Goal: Task Accomplishment & Management: Use online tool/utility

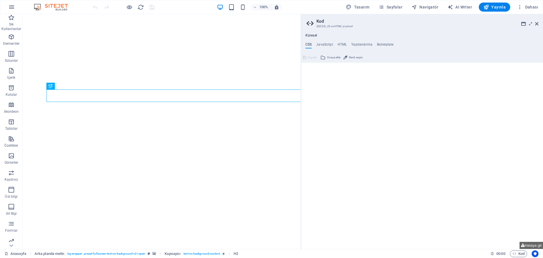
type textarea "/*CUSTOM CODE*/"
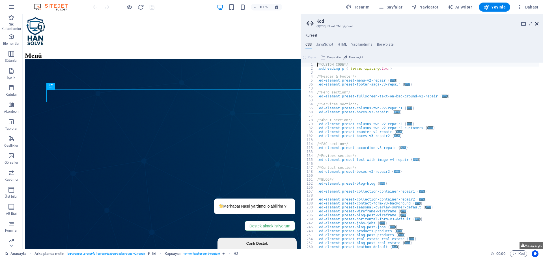
click at [538, 25] on icon at bounding box center [536, 24] width 3 height 5
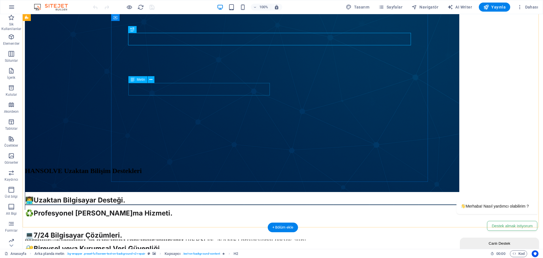
scroll to position [170, 0]
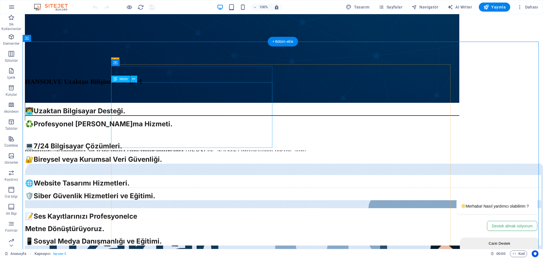
scroll to position [255, 0]
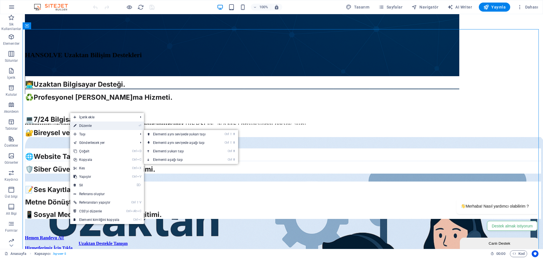
click at [97, 128] on link "⏎ Düzenle" at bounding box center [96, 125] width 53 height 8
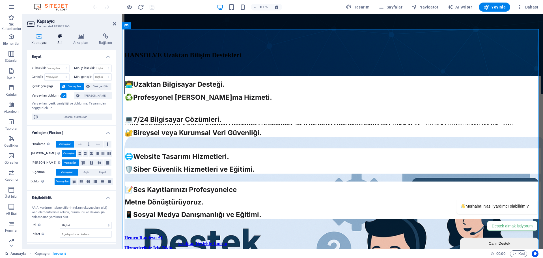
click at [55, 44] on h4 "Stil" at bounding box center [61, 39] width 16 height 12
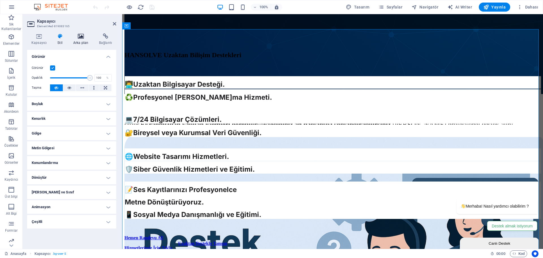
click at [73, 38] on icon at bounding box center [80, 36] width 23 height 6
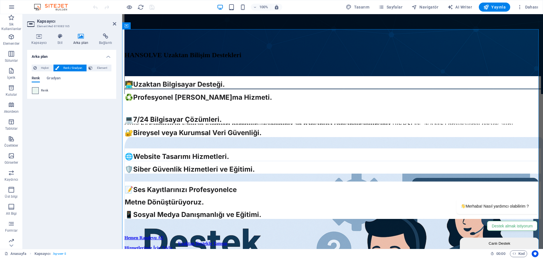
click at [35, 89] on span at bounding box center [35, 90] width 6 height 6
type input "#ebf6f0"
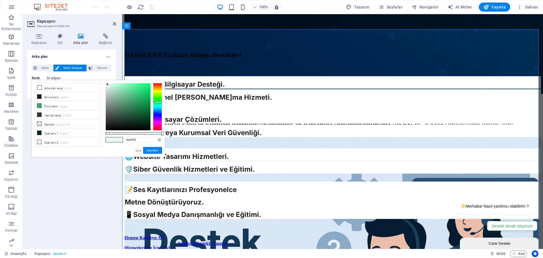
click at [139, 136] on div "#ebf6f0 Desteklenen biçimler #0852ed rgb(8, 82, 237) rgba(8, 82, 237, %90) hsv(…" at bounding box center [133, 159] width 63 height 159
click at [139, 139] on input "#ebf6f0" at bounding box center [143, 140] width 38 height 6
click at [140, 150] on link "İptal" at bounding box center [138, 150] width 7 height 4
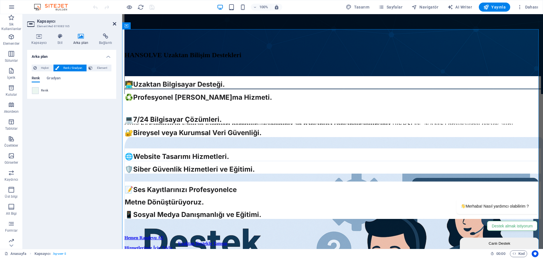
click at [113, 23] on icon at bounding box center [114, 24] width 3 height 5
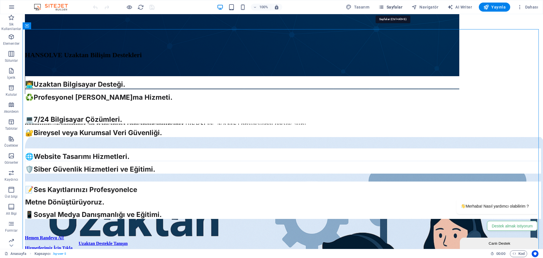
click at [390, 7] on span "Sayfalar" at bounding box center [391, 7] width 24 height 6
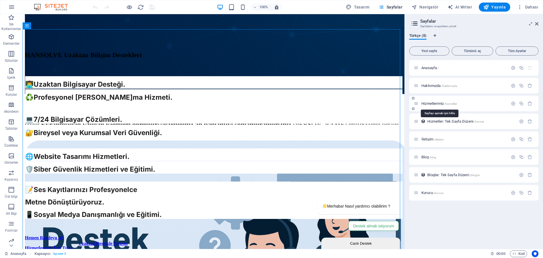
click at [436, 104] on span "Hizmetlerimiz /hizmetler" at bounding box center [440, 103] width 36 height 4
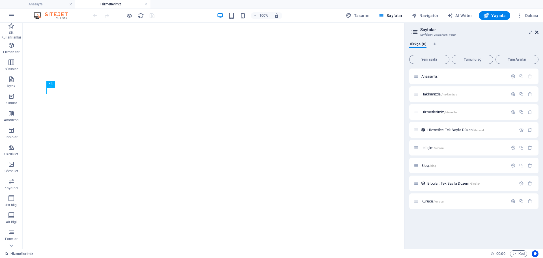
click at [536, 32] on icon at bounding box center [536, 32] width 3 height 5
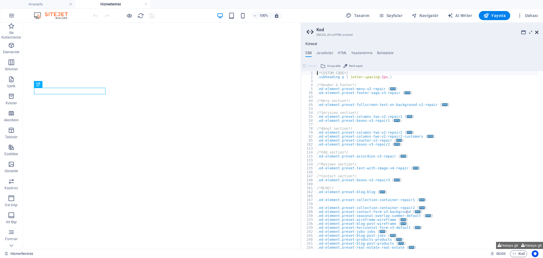
click at [538, 30] on icon at bounding box center [536, 32] width 3 height 5
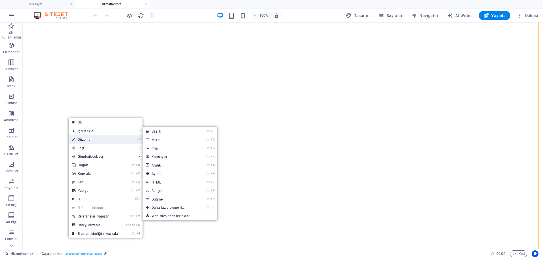
click at [92, 139] on link "⏎ Düzenle" at bounding box center [95, 139] width 53 height 8
select select "68c29dfcb5b8243c870f3698"
select select "createdAt_DESC"
select select "rem"
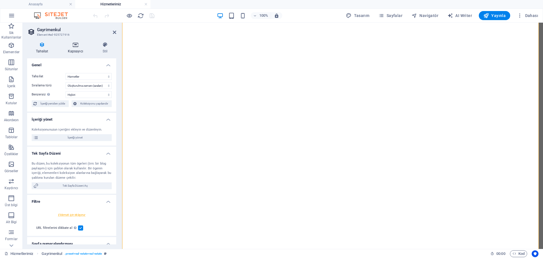
click at [73, 48] on h4 "Kapsayıcı" at bounding box center [76, 48] width 35 height 12
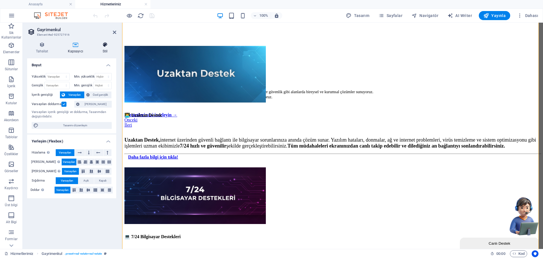
click at [101, 48] on h4 "Stil" at bounding box center [105, 48] width 22 height 12
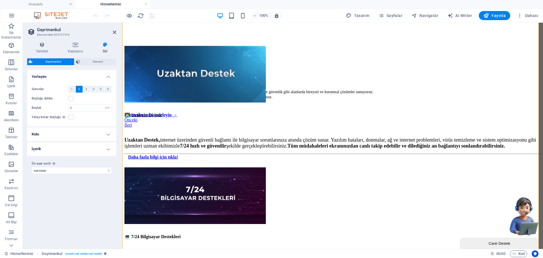
click at [75, 134] on h4 "Kutu" at bounding box center [71, 134] width 89 height 14
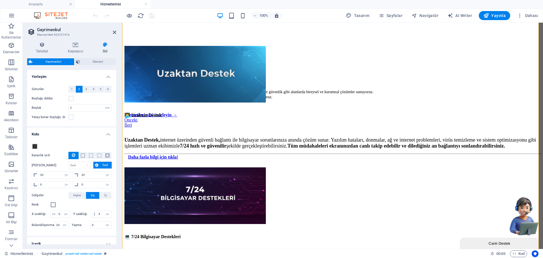
click at [75, 134] on h4 "Kutu" at bounding box center [71, 132] width 89 height 10
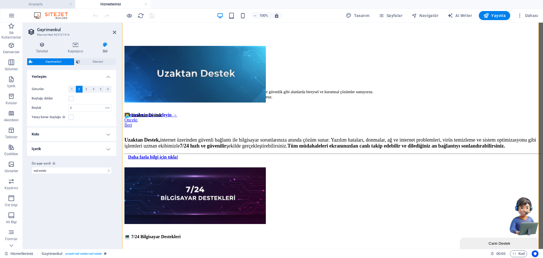
click at [45, 6] on h4 "Anasayfa" at bounding box center [37, 4] width 75 height 6
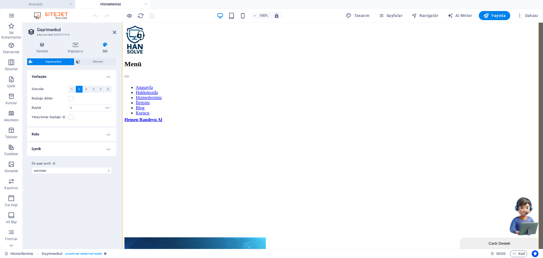
scroll to position [255, 0]
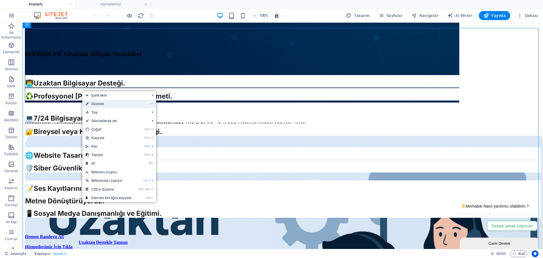
click at [105, 108] on link "⏎ Düzenle" at bounding box center [108, 104] width 53 height 8
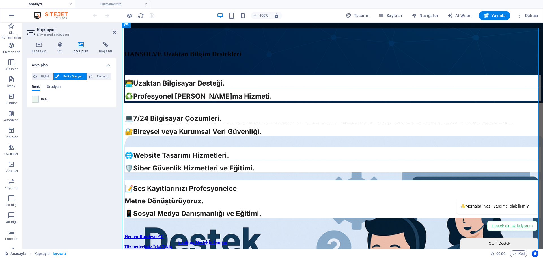
click at [115, 9] on div "100% Tasarım Sayfalar Navigatör AI Writer Yayınla Dahası" at bounding box center [271, 16] width 543 height 14
click at [109, 4] on h4 "Hizmetlerimiz" at bounding box center [112, 4] width 75 height 6
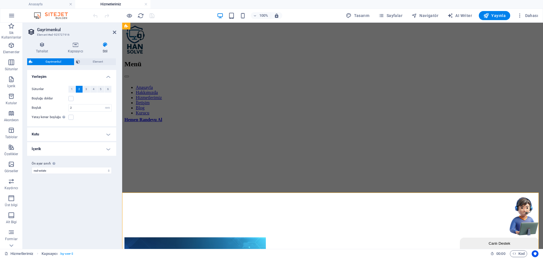
scroll to position [191, 0]
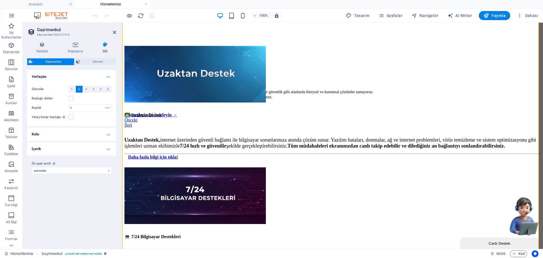
click at [117, 33] on aside "Gayrimenkul Element #ed-925727916 Tahsilat Kapsayıcı Stil Genel Tahsilat Blogla…" at bounding box center [73, 136] width 100 height 226
click at [113, 31] on icon at bounding box center [114, 32] width 3 height 5
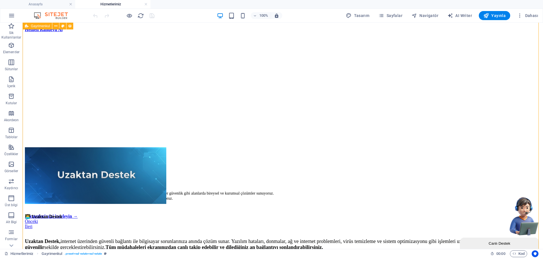
scroll to position [78, 0]
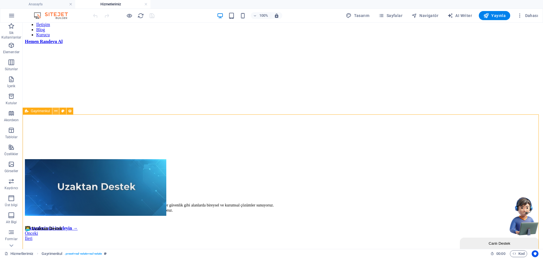
click at [55, 112] on icon at bounding box center [55, 111] width 3 height 6
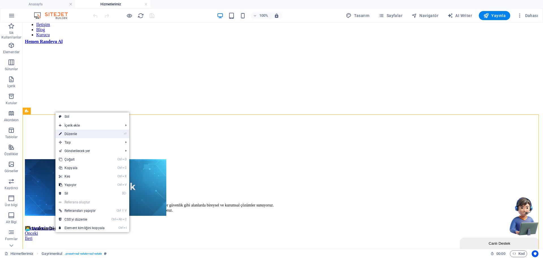
click at [76, 136] on link "⏎ Düzenle" at bounding box center [81, 134] width 53 height 8
select select "rem"
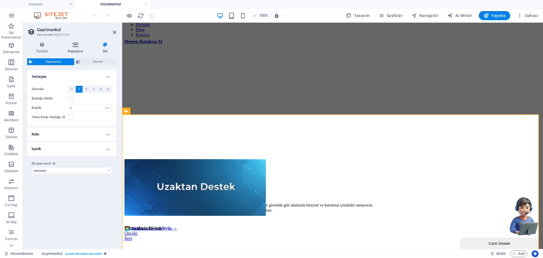
click at [74, 46] on icon at bounding box center [75, 45] width 33 height 6
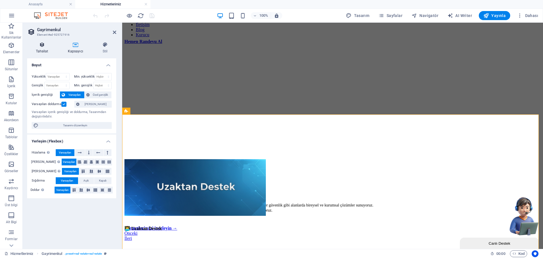
click at [46, 47] on icon at bounding box center [42, 45] width 30 height 6
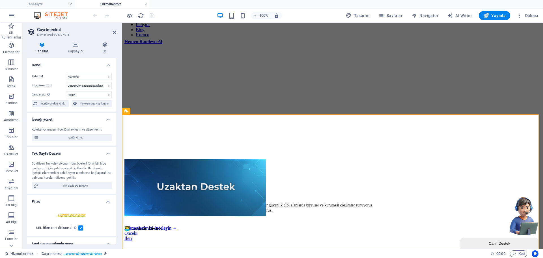
click at [77, 56] on div "Tahsilat Kapsayıcı Stil Genel Tahsilat Bloglar Hizmetler Hizmetler Şeması Produ…" at bounding box center [71, 143] width 89 height 202
click at [75, 46] on icon at bounding box center [75, 45] width 33 height 6
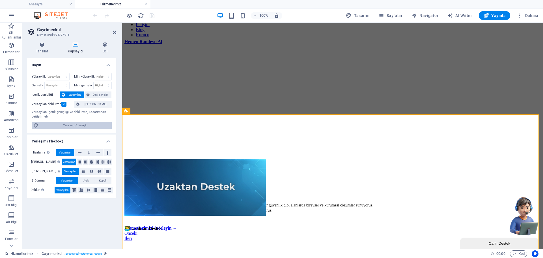
click at [80, 125] on span "Tasarımı düzenleyin" at bounding box center [75, 125] width 70 height 7
select select "px"
select select "400"
select select "px"
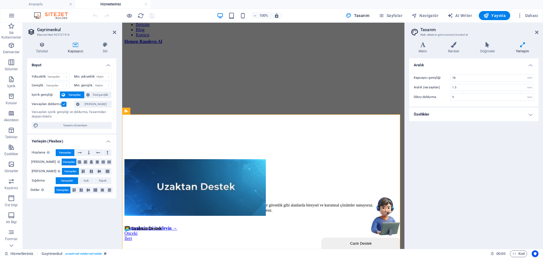
click at [534, 31] on h2 "Tasarım" at bounding box center [479, 29] width 118 height 5
click at [535, 32] on icon at bounding box center [536, 32] width 3 height 5
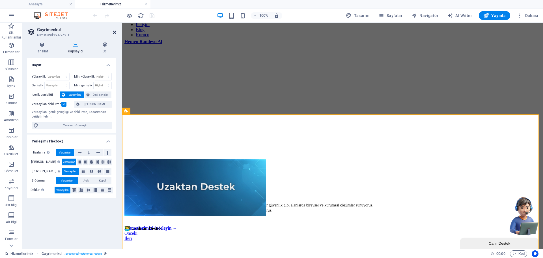
drag, startPoint x: 115, startPoint y: 33, endPoint x: 92, endPoint y: 16, distance: 28.7
click at [115, 33] on icon at bounding box center [114, 32] width 3 height 5
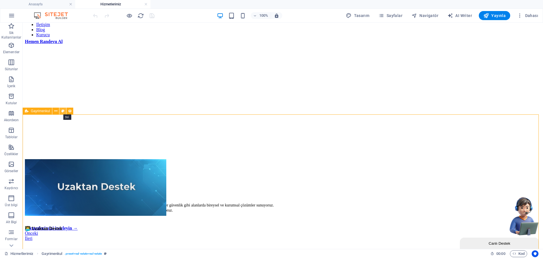
click at [61, 109] on button at bounding box center [62, 111] width 7 height 7
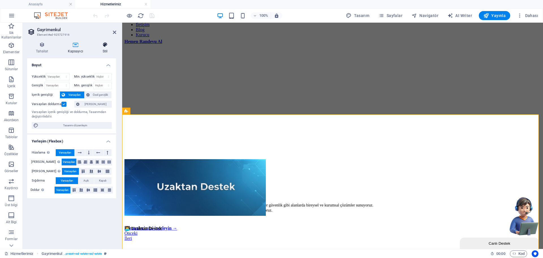
click at [103, 46] on icon at bounding box center [105, 45] width 22 height 6
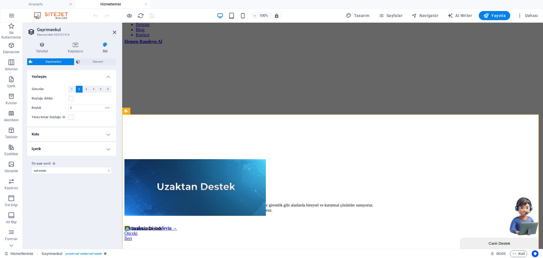
click at [49, 147] on h4 "İçerik" at bounding box center [71, 149] width 89 height 14
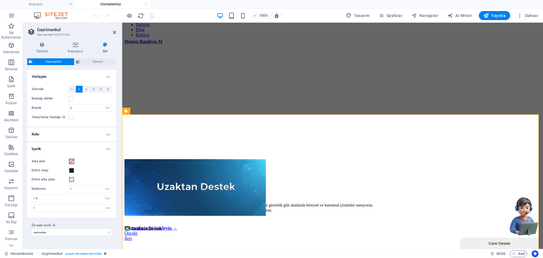
click at [72, 161] on span at bounding box center [71, 161] width 5 height 5
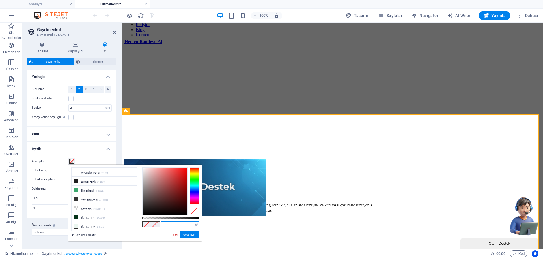
click at [167, 225] on input "text" at bounding box center [180, 224] width 38 height 6
paste input "#ebf6f0"
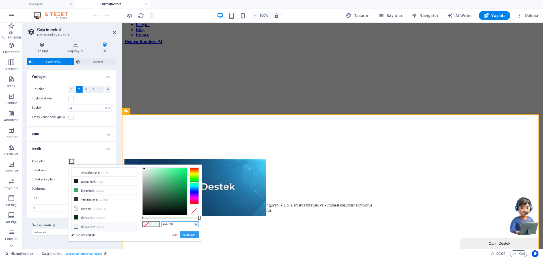
type input "#ebf6f0"
click at [184, 233] on button "Uygulayın" at bounding box center [189, 234] width 19 height 7
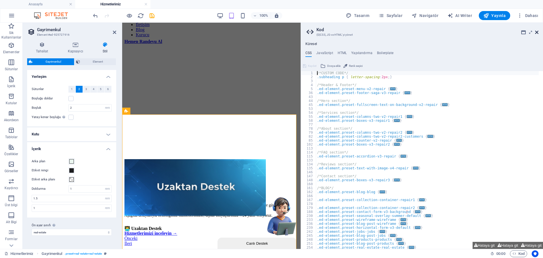
drag, startPoint x: 413, startPoint y: 11, endPoint x: 537, endPoint y: 32, distance: 126.6
click at [537, 32] on icon at bounding box center [536, 32] width 3 height 5
click at [104, 146] on h4 "İçerik" at bounding box center [71, 147] width 89 height 10
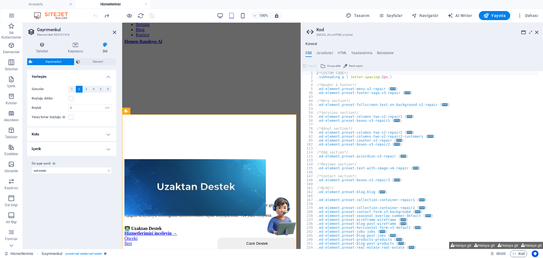
click at [93, 134] on h4 "Kutu" at bounding box center [71, 134] width 89 height 14
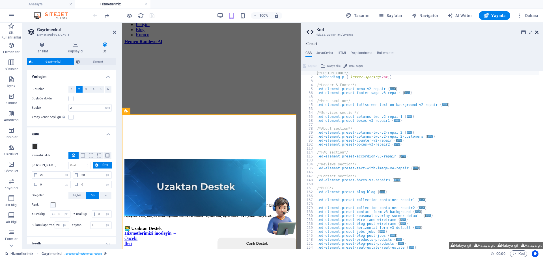
drag, startPoint x: 537, startPoint y: 32, endPoint x: 394, endPoint y: 21, distance: 143.6
click at [537, 32] on icon at bounding box center [536, 32] width 3 height 5
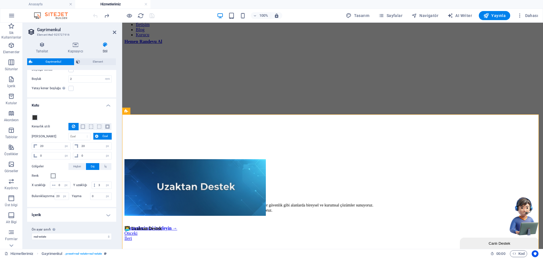
scroll to position [36, 0]
click at [106, 99] on h4 "Kutu" at bounding box center [71, 103] width 89 height 10
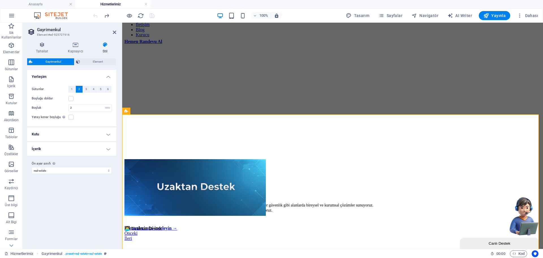
click at [101, 137] on h4 "Kutu" at bounding box center [71, 134] width 89 height 14
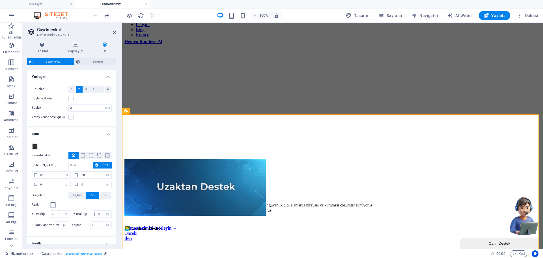
click at [54, 207] on button "Renk" at bounding box center [53, 204] width 6 height 6
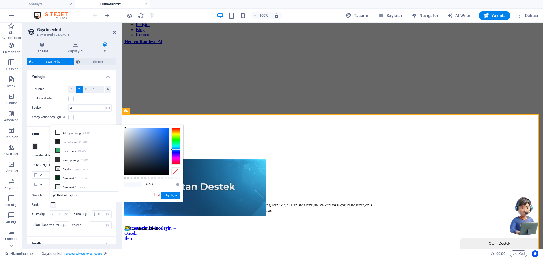
click at [161, 188] on div "#f5f9ff Desteklenen biçimler #0852ed rgb(8, 82, 237) rgba(8, 82, 237, %90) hsv(…" at bounding box center [152, 204] width 63 height 159
click at [161, 184] on input "#f5f9ff" at bounding box center [162, 185] width 38 height 6
paste input "#ebf6f0"
paste input "text"
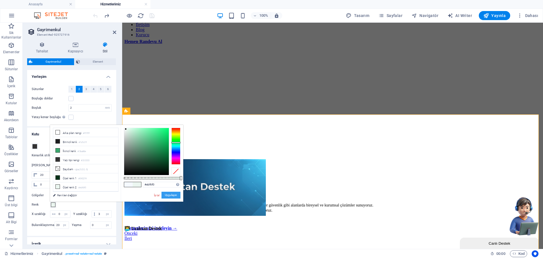
click at [171, 196] on button "Uygulayın" at bounding box center [171, 195] width 19 height 7
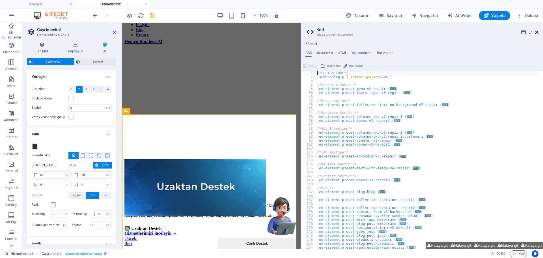
click at [538, 30] on icon at bounding box center [536, 32] width 3 height 5
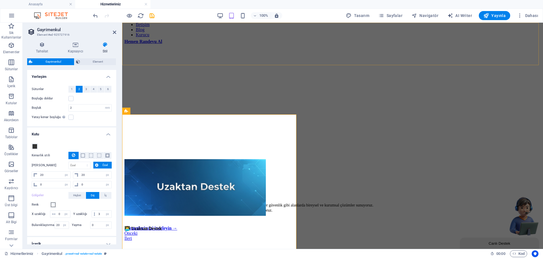
type input "#ebf6f0"
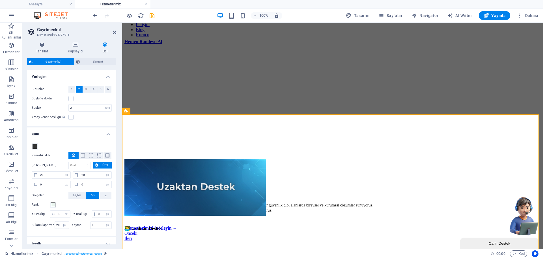
click at [51, 201] on div "Renk" at bounding box center [72, 204] width 80 height 7
click at [50, 205] on label "Renk" at bounding box center [41, 204] width 18 height 7
click at [50, 205] on button "Renk" at bounding box center [53, 204] width 6 height 6
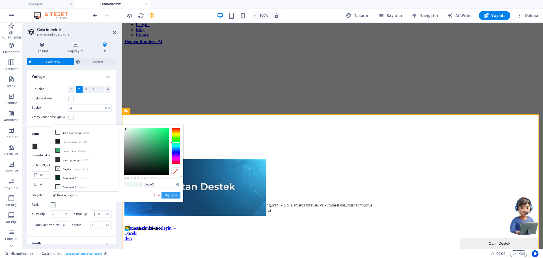
click at [168, 194] on button "Uygulayın" at bounding box center [171, 195] width 19 height 7
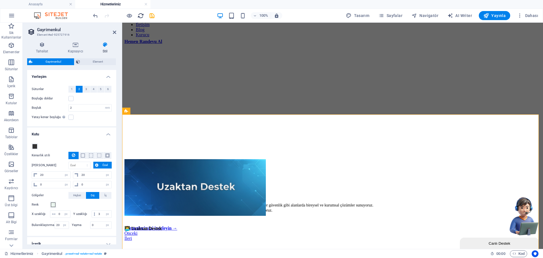
click at [140, 17] on icon "reload" at bounding box center [141, 15] width 7 height 7
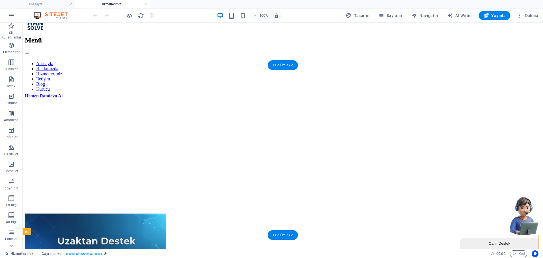
scroll to position [113, 0]
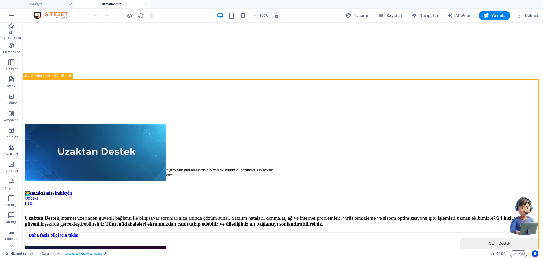
click at [57, 75] on icon at bounding box center [55, 76] width 3 height 6
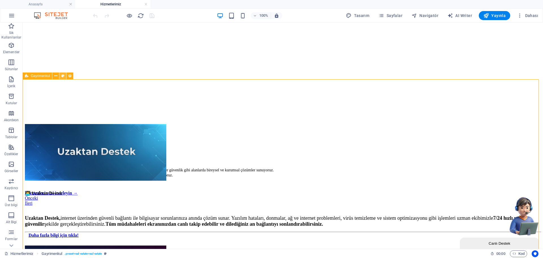
click at [61, 74] on button at bounding box center [62, 75] width 7 height 7
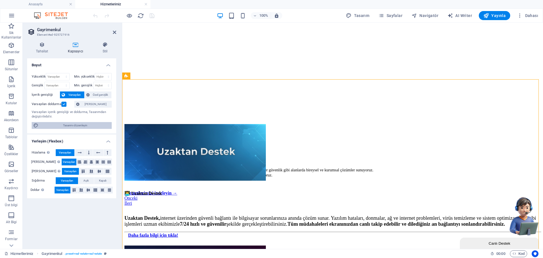
click at [87, 123] on span "Tasarımı düzenleyin" at bounding box center [75, 125] width 70 height 7
select select "rem"
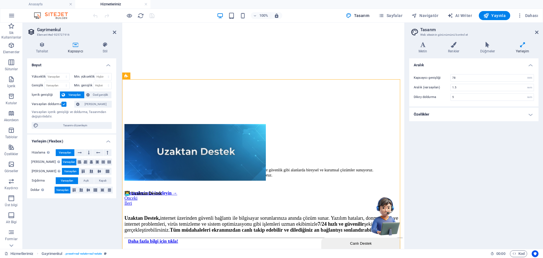
click at [450, 111] on h4 "Özellikler" at bounding box center [473, 115] width 129 height 14
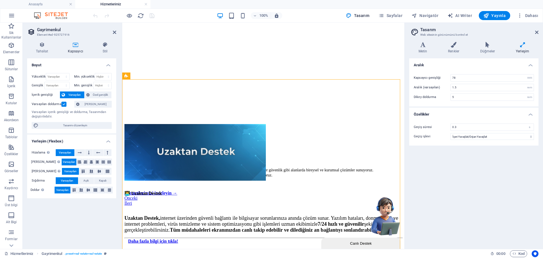
click at [450, 111] on h4 "Özellikler" at bounding box center [473, 113] width 129 height 10
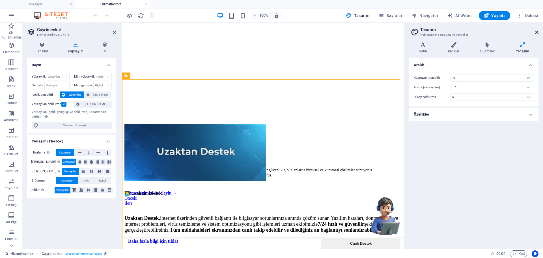
click at [537, 32] on icon at bounding box center [536, 32] width 3 height 5
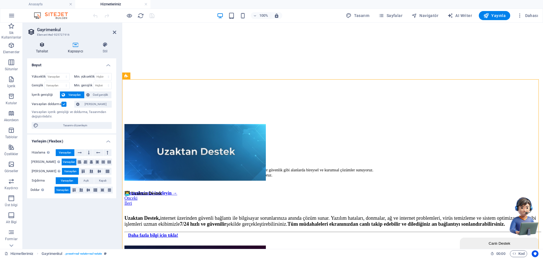
click at [44, 48] on h4 "Tahsilat" at bounding box center [43, 48] width 32 height 12
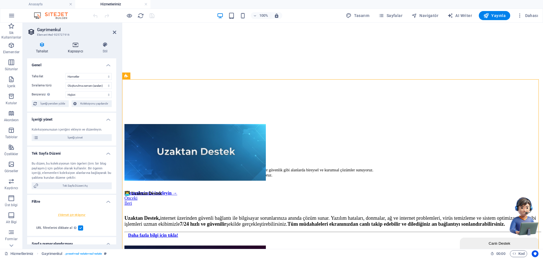
click at [67, 47] on icon at bounding box center [75, 45] width 33 height 6
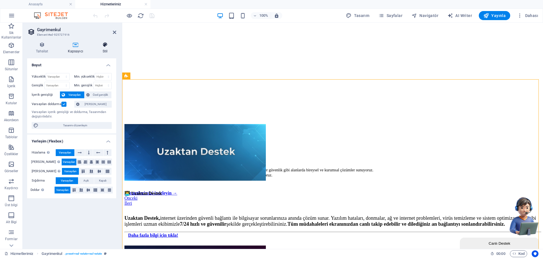
click at [96, 47] on icon at bounding box center [105, 45] width 22 height 6
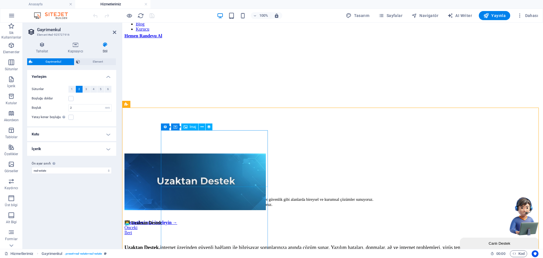
scroll to position [85, 0]
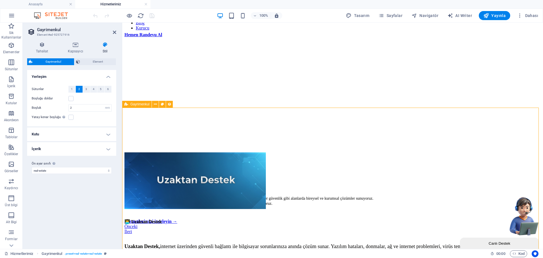
click at [98, 144] on h4 "İçerik" at bounding box center [71, 149] width 89 height 14
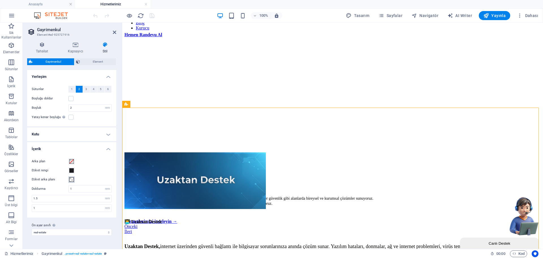
click at [71, 177] on span at bounding box center [71, 179] width 5 height 5
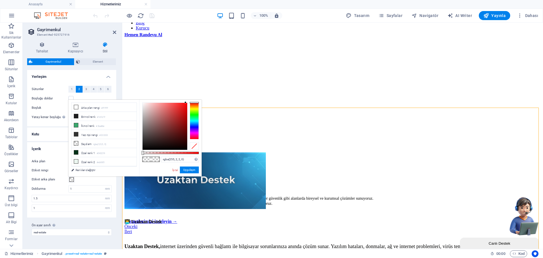
type input "rgba(255, 0, 0, 0)"
drag, startPoint x: 156, startPoint y: 132, endPoint x: 188, endPoint y: 92, distance: 51.0
click at [188, 92] on body "HANSOLVE Anasayfa Hizmetlerimiz Sik Kullanilanlar Elementler Sütunlar İçerik Ku…" at bounding box center [271, 129] width 543 height 258
click at [184, 169] on button "Uygulayın" at bounding box center [189, 169] width 19 height 7
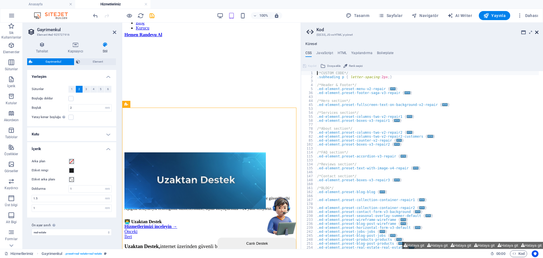
click at [536, 32] on header "Kod (S)CSS, JS ve HTML'yi yönet" at bounding box center [423, 30] width 232 height 15
click at [538, 32] on icon at bounding box center [536, 32] width 3 height 5
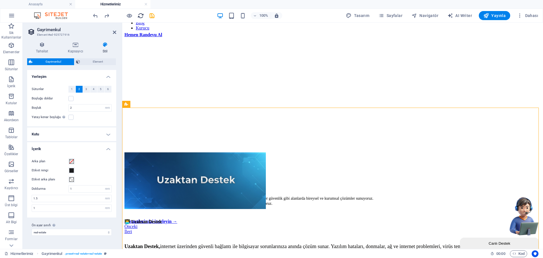
click at [142, 15] on icon "reload" at bounding box center [141, 15] width 7 height 7
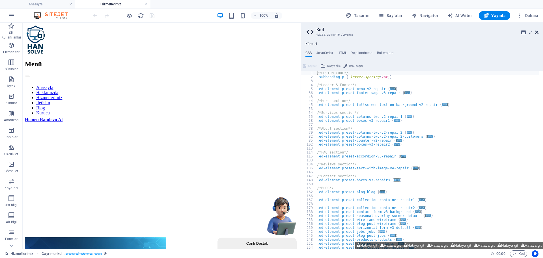
scroll to position [0, 0]
drag, startPoint x: 536, startPoint y: 33, endPoint x: 512, endPoint y: 10, distance: 32.8
click at [536, 33] on icon at bounding box center [536, 32] width 3 height 5
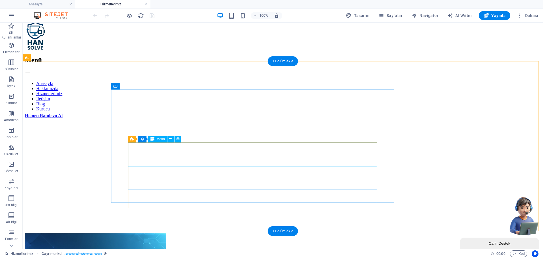
scroll to position [141, 0]
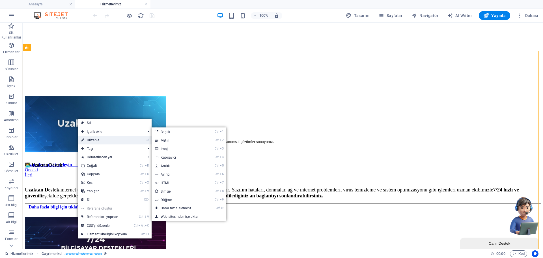
click at [94, 141] on link "⏎ Düzenle" at bounding box center [104, 140] width 53 height 8
select select "68c29dfcb5b8243c870f3698"
select select "createdAt_DESC"
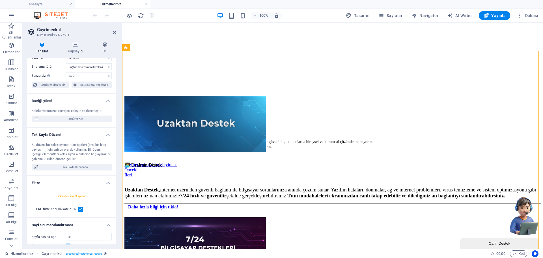
scroll to position [72, 0]
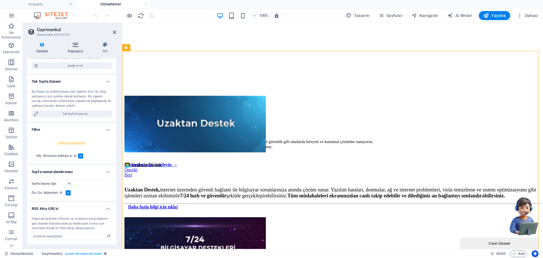
click at [76, 48] on h4 "Kapsayıcı" at bounding box center [76, 48] width 35 height 12
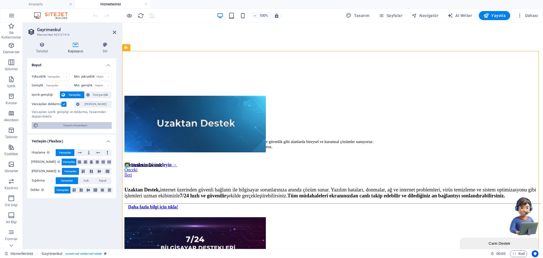
click at [81, 122] on span "Tasarımı düzenleyin" at bounding box center [75, 125] width 70 height 7
select select "rem"
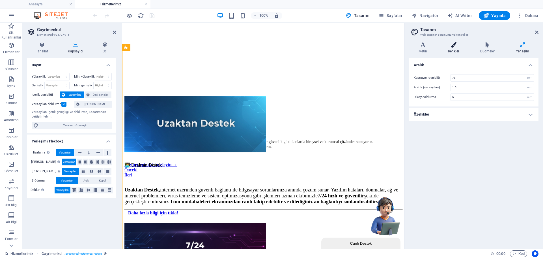
click at [451, 45] on icon at bounding box center [454, 45] width 30 height 6
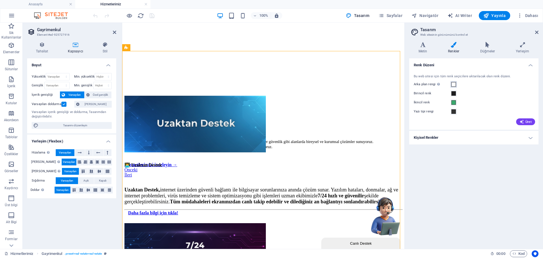
click at [455, 82] on span at bounding box center [454, 84] width 5 height 5
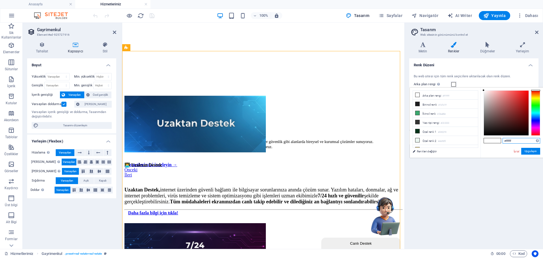
click at [510, 140] on input "#ffffff" at bounding box center [522, 141] width 38 height 6
paste input "ebf6f0"
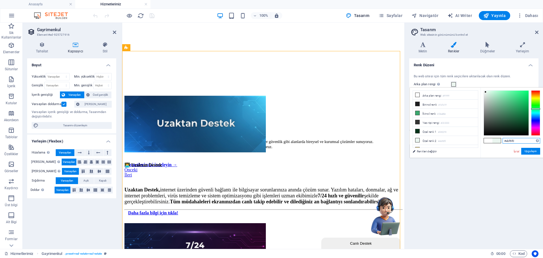
type input "#ebf6f0"
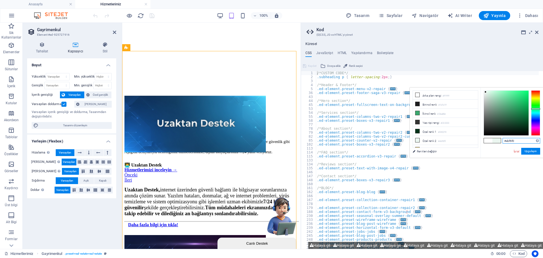
click at [516, 139] on input "#ebf6f0" at bounding box center [522, 141] width 38 height 6
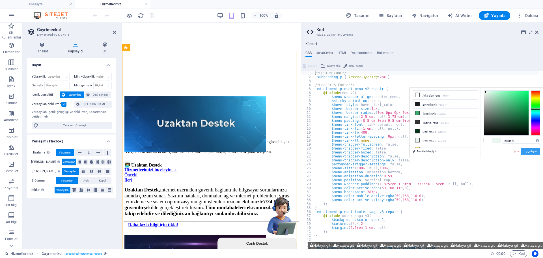
click at [529, 151] on button "Uygulayın" at bounding box center [530, 151] width 19 height 7
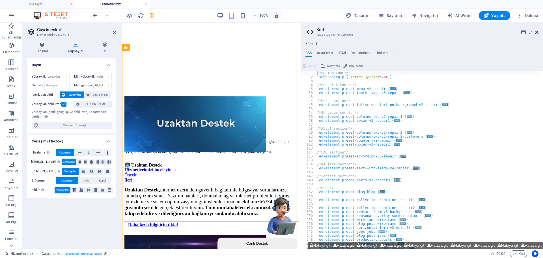
drag, startPoint x: 537, startPoint y: 30, endPoint x: 408, endPoint y: 10, distance: 130.8
click at [537, 30] on icon at bounding box center [536, 32] width 3 height 5
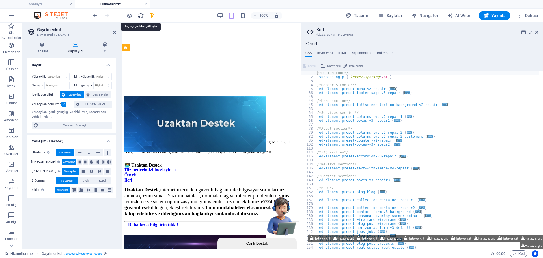
click at [141, 16] on icon "reload" at bounding box center [141, 15] width 7 height 7
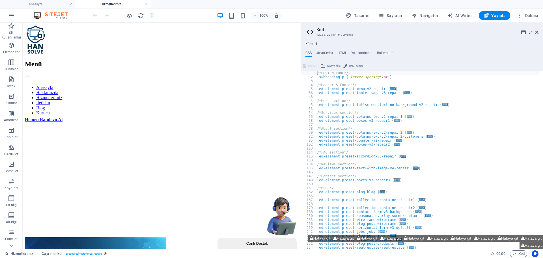
scroll to position [0, 0]
click at [539, 33] on aside "Kod (S)CSS, JS ve HTML'yi yönet Küresel CSS JavaScript HTML Yapılandırma Boiler…" at bounding box center [422, 136] width 242 height 226
drag, startPoint x: 537, startPoint y: 32, endPoint x: 477, endPoint y: 18, distance: 60.9
click at [537, 32] on icon at bounding box center [536, 32] width 3 height 5
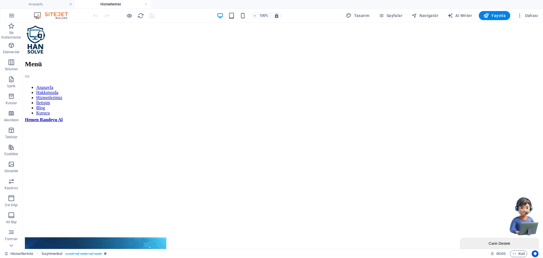
scroll to position [170, 0]
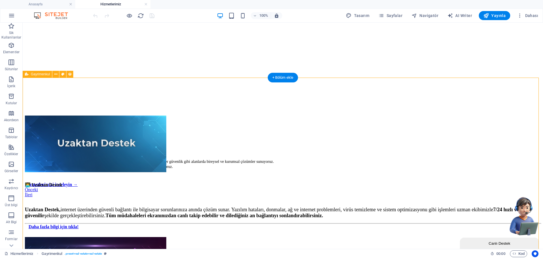
scroll to position [113, 0]
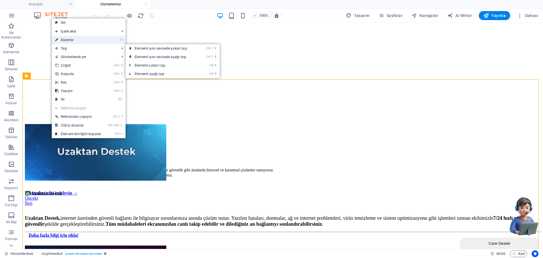
click at [76, 40] on link "⏎ Düzenle" at bounding box center [78, 40] width 53 height 8
select select "68c29dfcb5b8243c870f3698"
select select "createdAt_DESC"
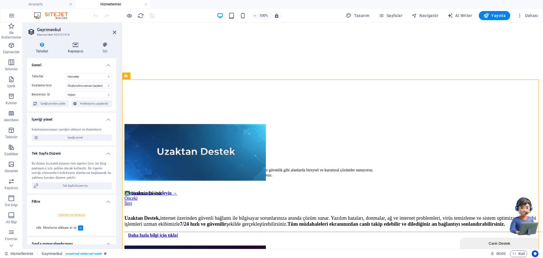
click at [76, 45] on icon at bounding box center [75, 45] width 33 height 6
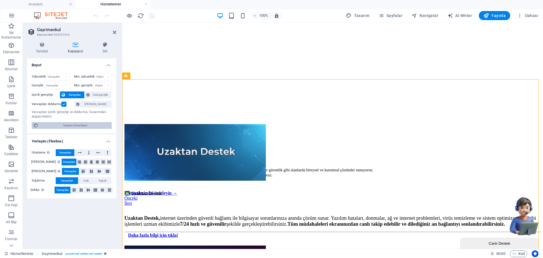
click at [77, 124] on span "Tasarımı düzenleyin" at bounding box center [75, 125] width 70 height 7
select select "rem"
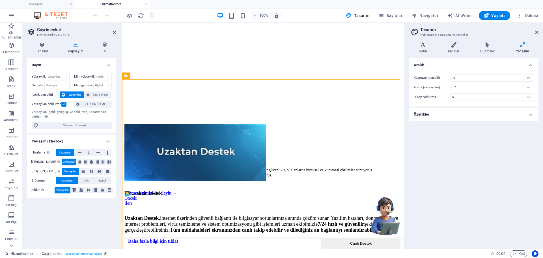
click at [460, 40] on div "Varyantlar Metin Renkler Düğmeler Yerleşim Metin Standard Bold Links Yazı tipi …" at bounding box center [474, 142] width 138 height 211
click at [452, 47] on icon at bounding box center [454, 45] width 30 height 6
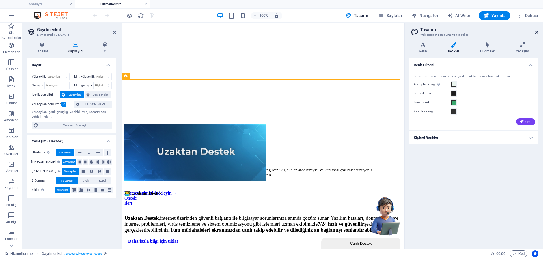
click at [538, 32] on icon at bounding box center [536, 32] width 3 height 5
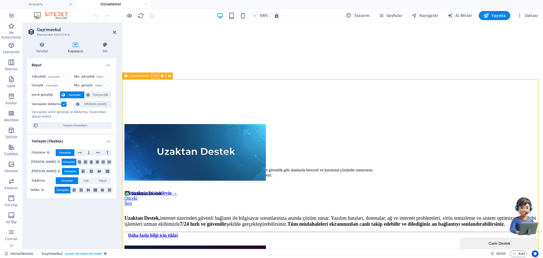
click at [156, 75] on icon at bounding box center [155, 76] width 3 height 6
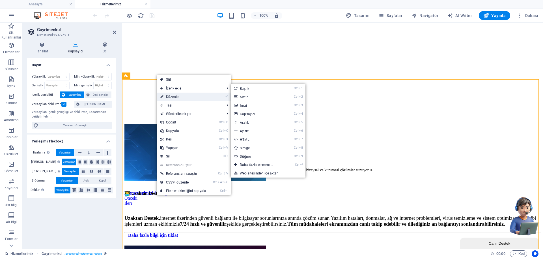
click at [170, 95] on link "⏎ Düzenle" at bounding box center [183, 97] width 53 height 8
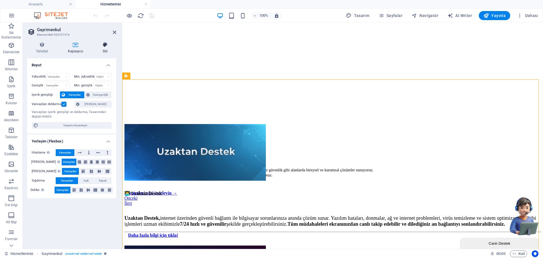
click at [94, 42] on icon at bounding box center [105, 45] width 22 height 6
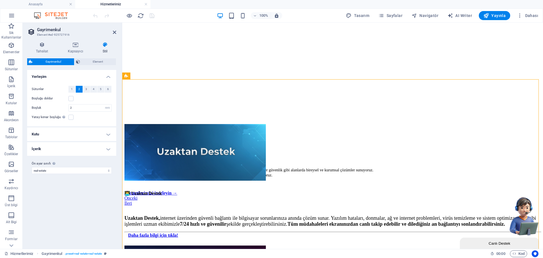
click at [89, 129] on h4 "Kutu" at bounding box center [71, 134] width 89 height 14
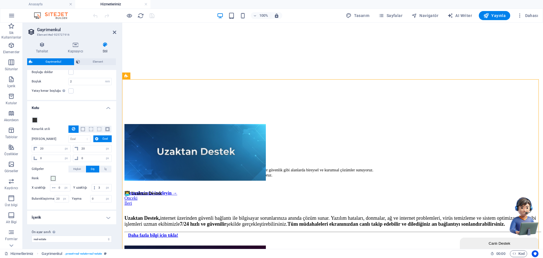
scroll to position [36, 0]
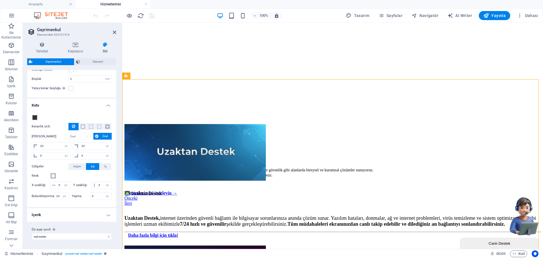
click at [46, 211] on h4 "İçerik" at bounding box center [71, 215] width 89 height 14
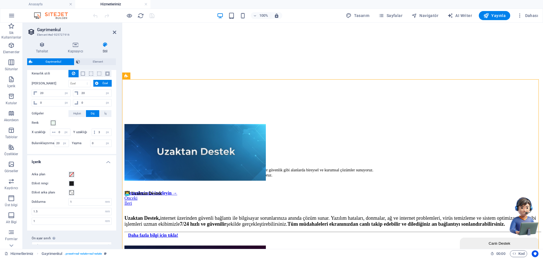
scroll to position [98, 0]
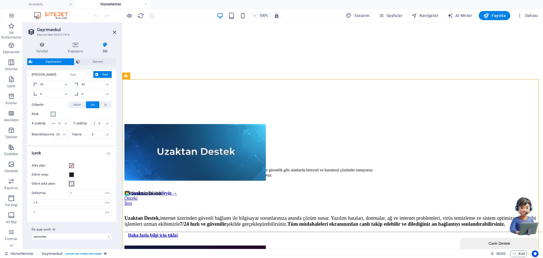
click at [71, 186] on button "Etiket arka planı" at bounding box center [71, 184] width 6 height 6
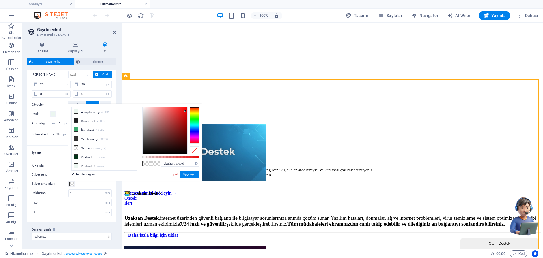
drag, startPoint x: 162, startPoint y: 135, endPoint x: 185, endPoint y: 110, distance: 34.0
click at [185, 110] on div at bounding box center [165, 130] width 45 height 47
click at [189, 172] on button "Uygulayın" at bounding box center [189, 174] width 19 height 7
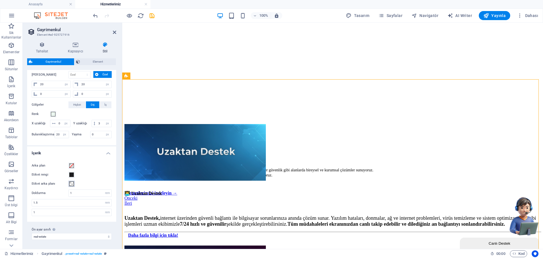
click at [70, 186] on span at bounding box center [71, 183] width 5 height 5
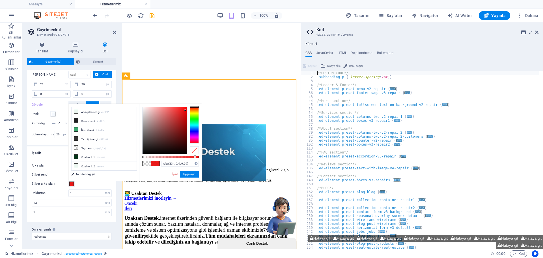
type input "#ea0909"
drag, startPoint x: 143, startPoint y: 157, endPoint x: 201, endPoint y: 160, distance: 58.1
click at [201, 160] on div "#ea0909 Desteklenen biçimler #0852ed rgb(8, 82, 237) rgba(8, 82, 237, %90) hsv(…" at bounding box center [170, 183] width 63 height 159
click at [191, 173] on button "Uygulayın" at bounding box center [189, 174] width 19 height 7
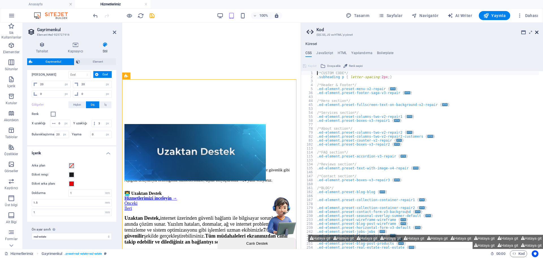
drag, startPoint x: 536, startPoint y: 32, endPoint x: 373, endPoint y: 24, distance: 163.2
click at [536, 32] on icon at bounding box center [536, 32] width 3 height 5
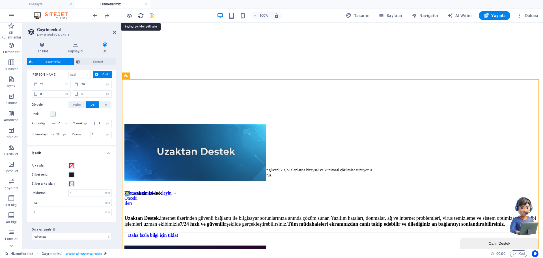
click at [140, 17] on icon "reload" at bounding box center [141, 15] width 7 height 7
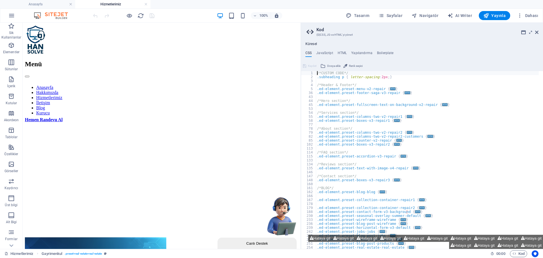
scroll to position [0, 0]
drag, startPoint x: 536, startPoint y: 33, endPoint x: 435, endPoint y: 30, distance: 100.5
click at [536, 33] on icon at bounding box center [536, 32] width 3 height 5
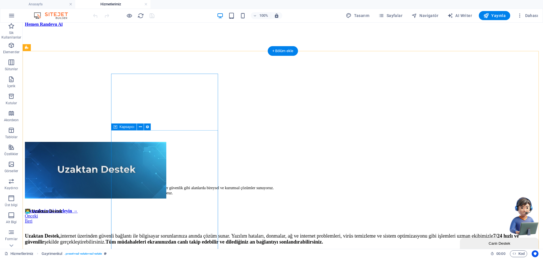
scroll to position [141, 0]
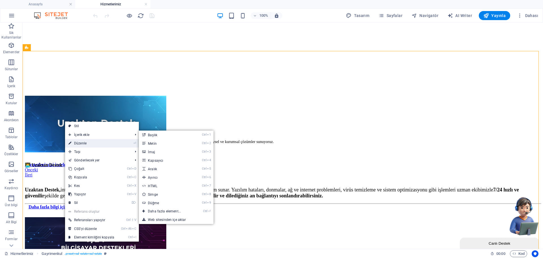
click at [77, 141] on link "⏎ Düzenle" at bounding box center [91, 143] width 53 height 8
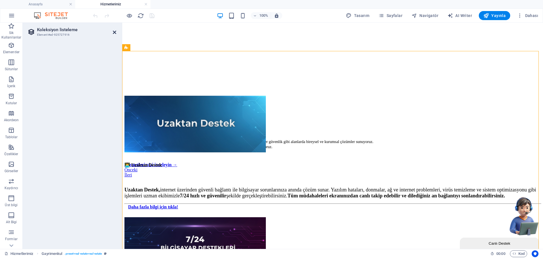
drag, startPoint x: 115, startPoint y: 32, endPoint x: 67, endPoint y: 73, distance: 63.6
click at [115, 32] on icon at bounding box center [114, 32] width 3 height 5
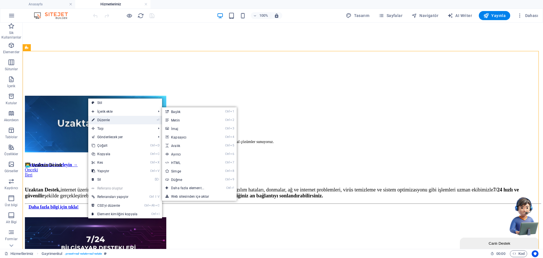
click at [108, 118] on link "⏎ Düzenle" at bounding box center [114, 120] width 53 height 8
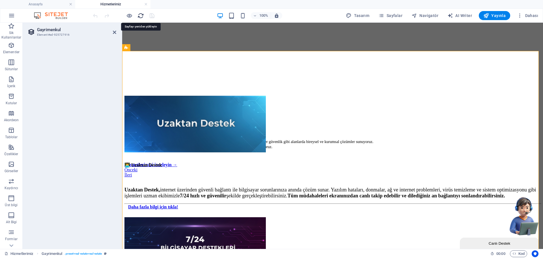
click at [138, 14] on icon "reload" at bounding box center [141, 15] width 7 height 7
click at [145, 5] on link at bounding box center [145, 4] width 3 height 5
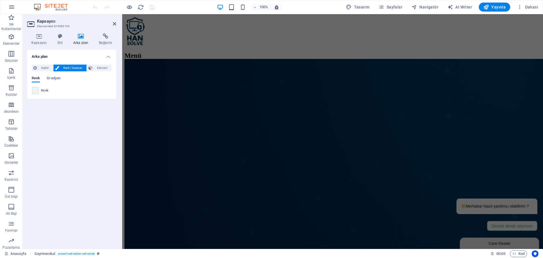
scroll to position [255, 0]
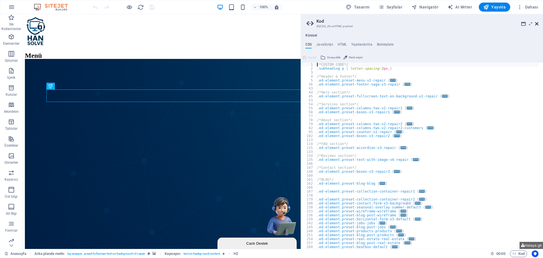
click at [536, 23] on icon at bounding box center [536, 24] width 3 height 5
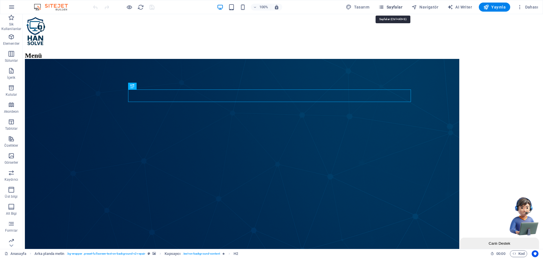
click at [396, 5] on span "Sayfalar" at bounding box center [391, 7] width 24 height 6
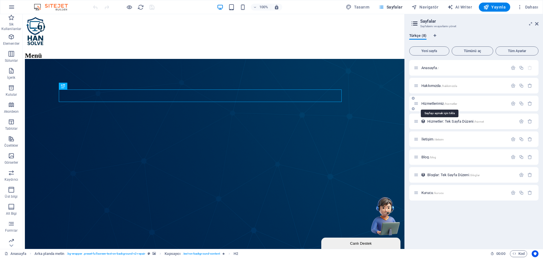
click at [433, 105] on span "Hizmetlerimiz /hizmetler" at bounding box center [440, 103] width 36 height 4
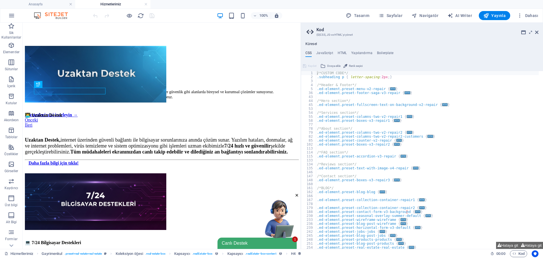
click at [536, 30] on icon at bounding box center [536, 32] width 3 height 5
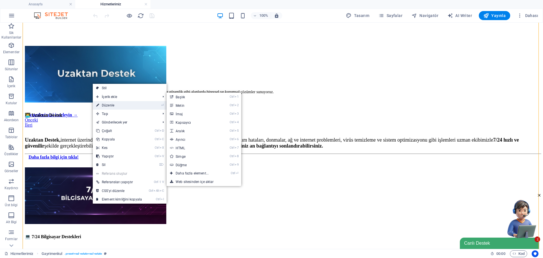
click at [114, 105] on link "⏎ Düzenle" at bounding box center [119, 105] width 53 height 8
select select "68c29dfcb5b8243c870f3698"
select select "createdAt_DESC"
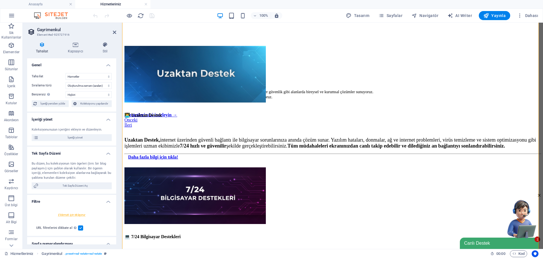
click at [73, 41] on div "Tahsilat Kapsayıcı Stil Genel Tahsilat Bloglar Hizmetler Hizmetler Şeması Produ…" at bounding box center [72, 142] width 98 height 211
click at [76, 46] on icon at bounding box center [75, 45] width 33 height 6
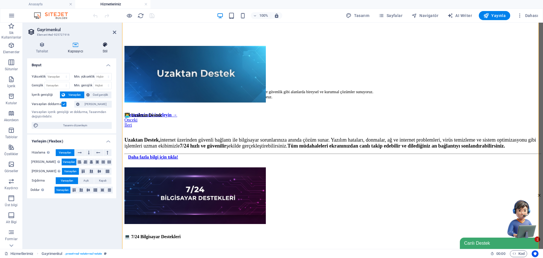
click at [99, 46] on icon at bounding box center [105, 45] width 22 height 6
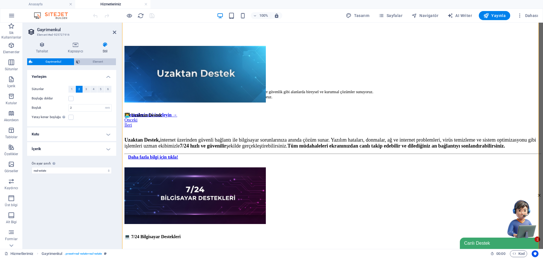
click at [89, 61] on span "Element" at bounding box center [98, 61] width 33 height 7
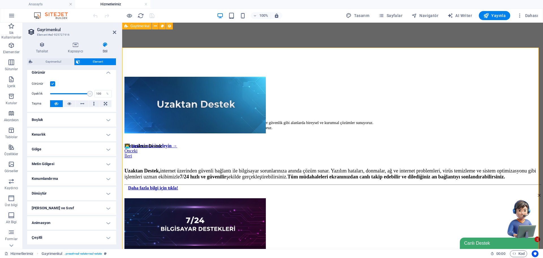
scroll to position [135, 0]
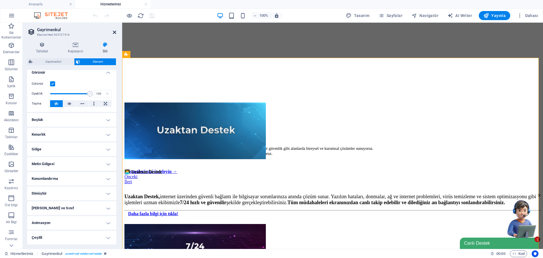
click at [114, 34] on icon at bounding box center [114, 32] width 3 height 5
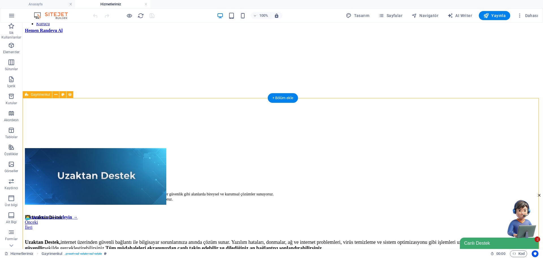
scroll to position [78, 0]
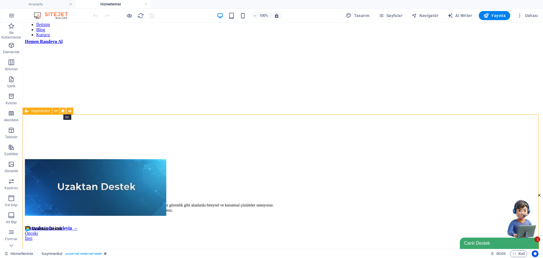
click at [62, 111] on icon at bounding box center [62, 111] width 3 height 6
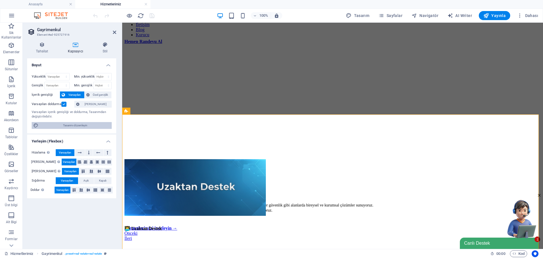
click at [70, 125] on span "Tasarımı düzenleyin" at bounding box center [75, 125] width 70 height 7
select select "px"
select select "400"
select select "px"
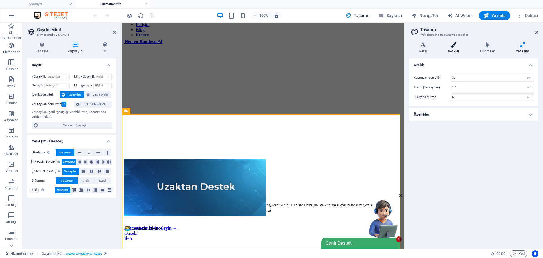
click at [454, 44] on icon at bounding box center [454, 45] width 30 height 6
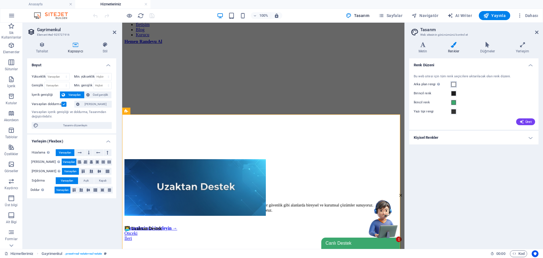
click at [456, 84] on button "Arka plan [PERSON_NAME] başka arka planlar tarafından kapsanmıyorsa görünür." at bounding box center [454, 84] width 6 height 6
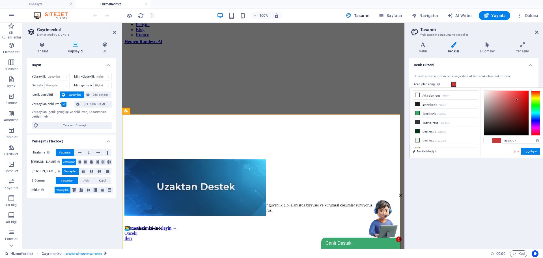
type input "#d82828"
drag, startPoint x: 505, startPoint y: 103, endPoint x: 520, endPoint y: 97, distance: 16.0
click at [520, 97] on div at bounding box center [506, 113] width 45 height 45
click at [529, 150] on button "Uygulayın" at bounding box center [530, 151] width 19 height 7
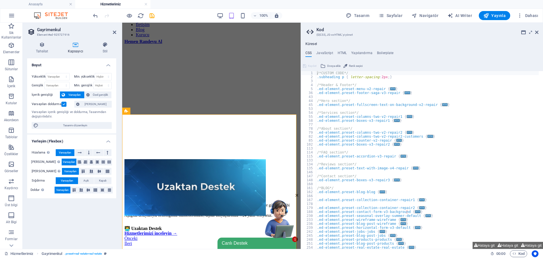
click at [538, 35] on header "Kod (S)CSS, JS ve HTML'yi yönet" at bounding box center [423, 30] width 232 height 15
click at [538, 32] on icon at bounding box center [536, 32] width 3 height 5
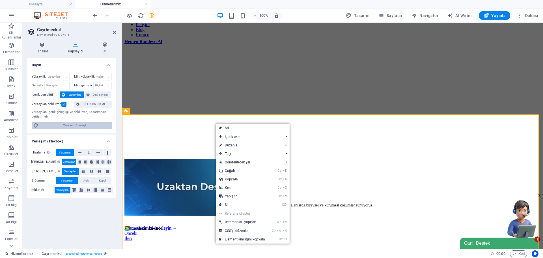
click at [79, 124] on span "Tasarımı düzenleyin" at bounding box center [75, 125] width 70 height 7
select select "rem"
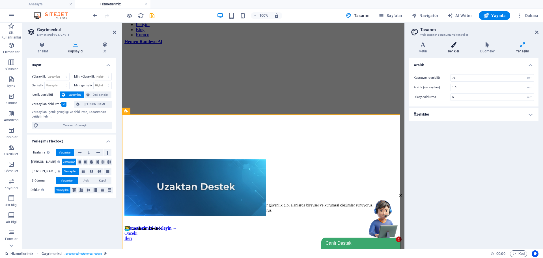
click at [452, 49] on h4 "Renkler" at bounding box center [455, 48] width 32 height 12
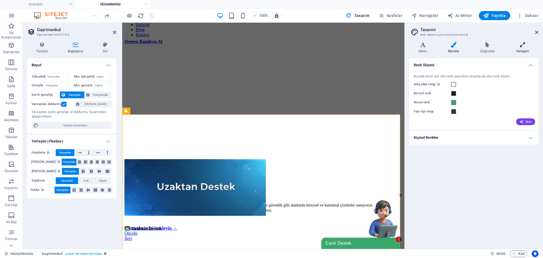
type input "3.75"
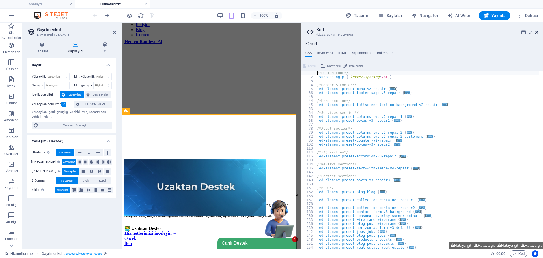
click at [538, 34] on icon at bounding box center [536, 32] width 3 height 5
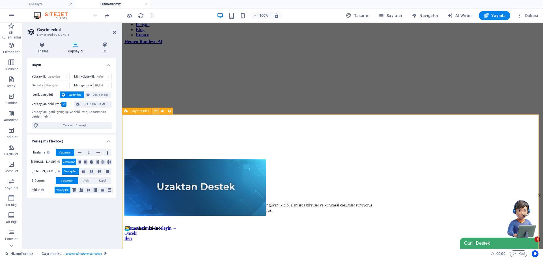
click at [156, 112] on icon at bounding box center [155, 111] width 3 height 6
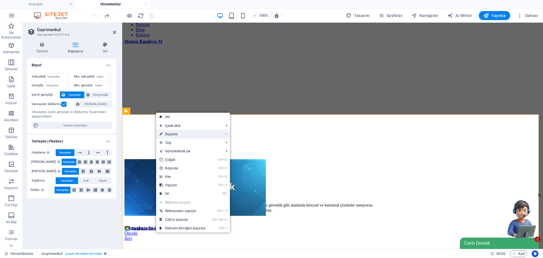
click at [174, 135] on link "⏎ Düzenle" at bounding box center [182, 134] width 53 height 8
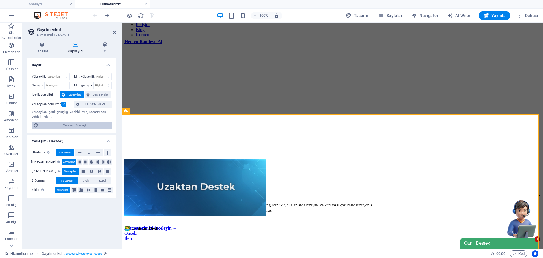
click at [73, 124] on span "Tasarımı düzenleyin" at bounding box center [75, 125] width 70 height 7
select select "rem"
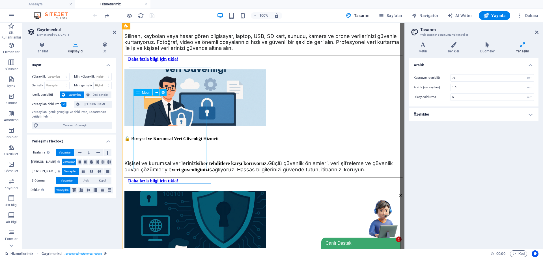
scroll to position [814, 0]
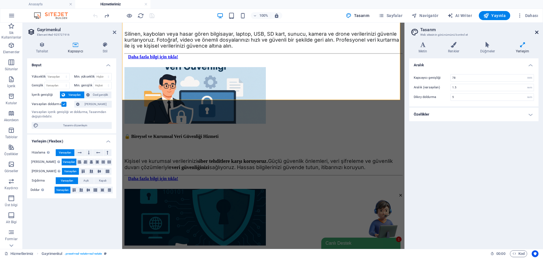
click at [538, 33] on icon at bounding box center [536, 32] width 3 height 5
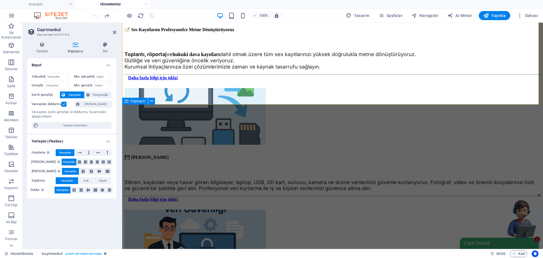
scroll to position [640, 0]
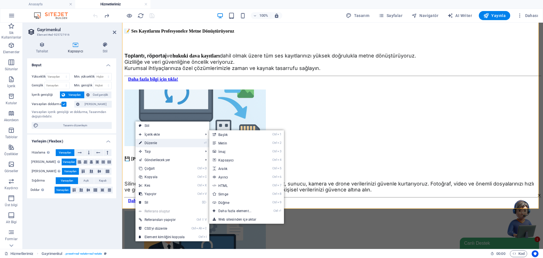
click at [149, 142] on link "⏎ Düzenle" at bounding box center [162, 143] width 53 height 8
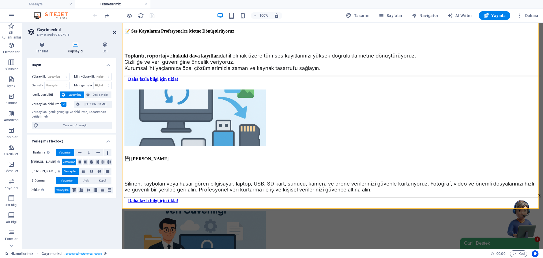
drag, startPoint x: 115, startPoint y: 33, endPoint x: 91, endPoint y: 72, distance: 46.2
click at [115, 33] on icon at bounding box center [114, 32] width 3 height 5
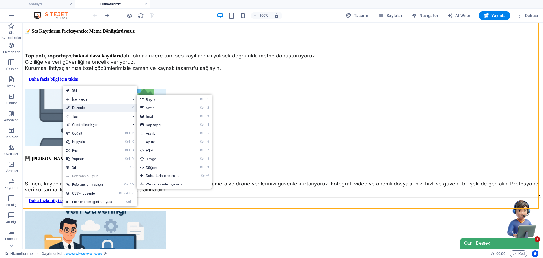
click at [93, 108] on link "⏎ Düzenle" at bounding box center [89, 108] width 53 height 8
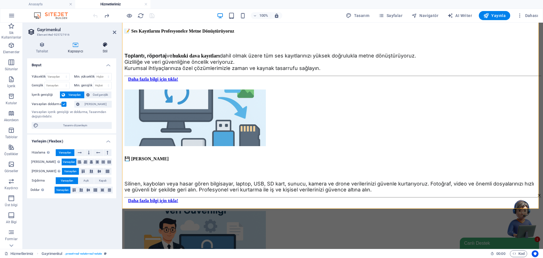
click at [100, 47] on icon at bounding box center [105, 45] width 22 height 6
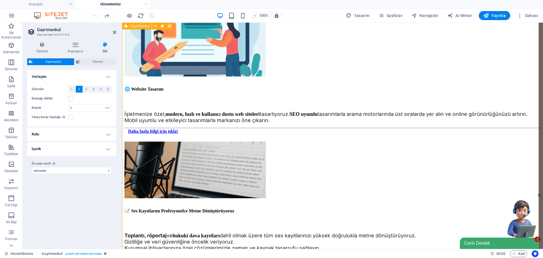
scroll to position [470, 0]
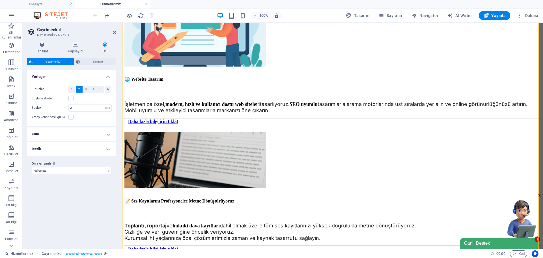
click at [95, 136] on h4 "Kutu" at bounding box center [71, 134] width 89 height 14
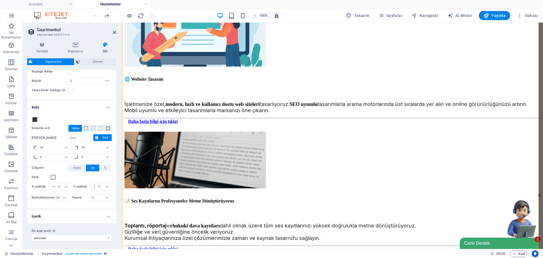
scroll to position [36, 0]
click at [56, 172] on div "Renk" at bounding box center [72, 175] width 80 height 7
click at [55, 173] on span at bounding box center [53, 175] width 5 height 5
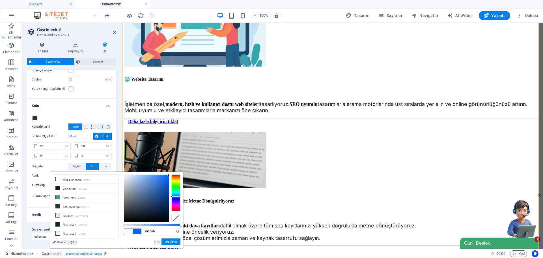
type input "#0066ff"
drag, startPoint x: 169, startPoint y: 177, endPoint x: 171, endPoint y: 174, distance: 3.9
click at [171, 174] on div at bounding box center [152, 198] width 57 height 48
drag, startPoint x: 177, startPoint y: 243, endPoint x: 54, endPoint y: 218, distance: 125.8
click at [177, 243] on button "Uygulayın" at bounding box center [171, 241] width 19 height 7
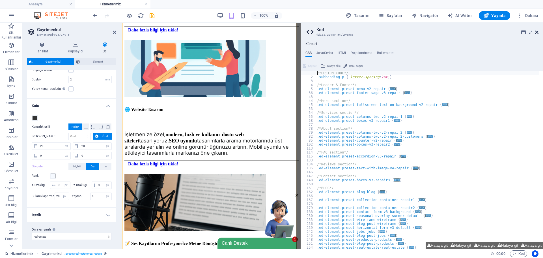
click at [536, 32] on icon at bounding box center [536, 32] width 3 height 5
click at [104, 100] on h4 "Kutu" at bounding box center [71, 104] width 89 height 10
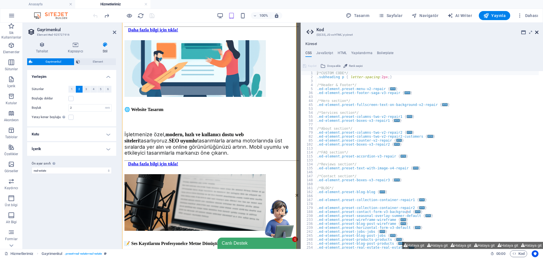
click at [537, 31] on icon at bounding box center [536, 32] width 3 height 5
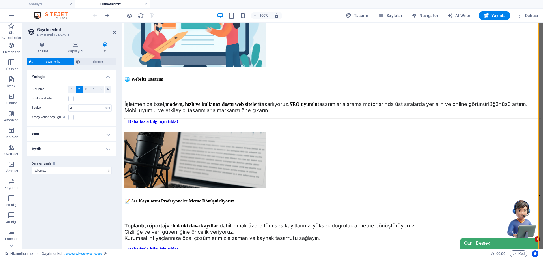
click at [40, 150] on h4 "İçerik" at bounding box center [71, 149] width 89 height 14
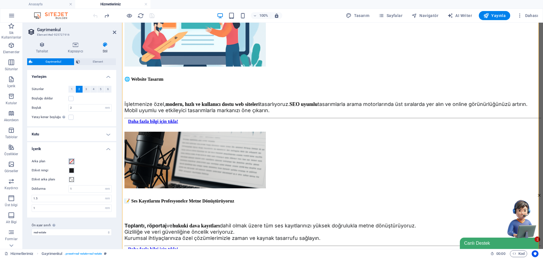
click at [72, 163] on span at bounding box center [71, 161] width 5 height 5
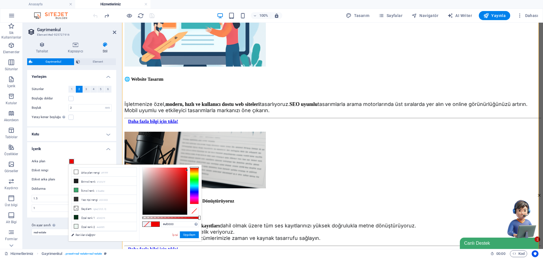
drag, startPoint x: 169, startPoint y: 187, endPoint x: 190, endPoint y: 170, distance: 27.1
click at [190, 170] on div at bounding box center [170, 191] width 57 height 48
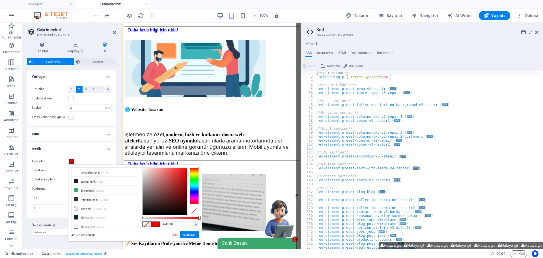
click at [149, 225] on span at bounding box center [147, 224] width 8 height 5
click at [149, 223] on span at bounding box center [147, 224] width 8 height 5
click at [111, 205] on li "Saydam rgba(0,0,0,.0)" at bounding box center [104, 208] width 65 height 9
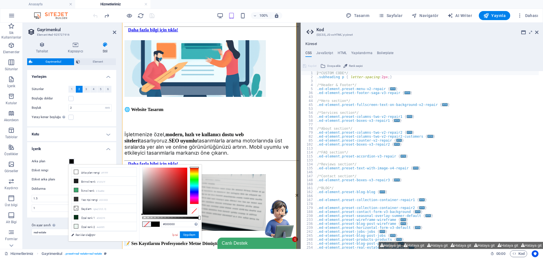
drag, startPoint x: 143, startPoint y: 218, endPoint x: 259, endPoint y: 212, distance: 115.6
click at [259, 212] on body "HANSOLVE [PERSON_NAME] Sik Kullanilanlar Elementler Sütunlar İçerik Kutular Ako…" at bounding box center [271, 129] width 543 height 258
type input "#fd0000"
drag, startPoint x: 178, startPoint y: 173, endPoint x: 187, endPoint y: 167, distance: 10.6
click at [187, 167] on div at bounding box center [165, 190] width 45 height 47
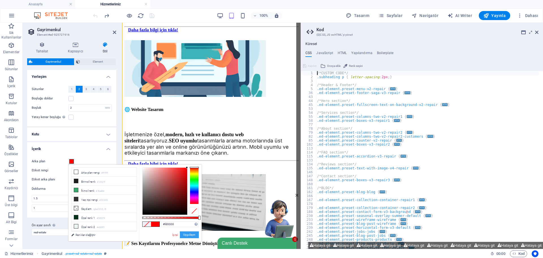
click at [188, 233] on button "Uygulayın" at bounding box center [189, 234] width 19 height 7
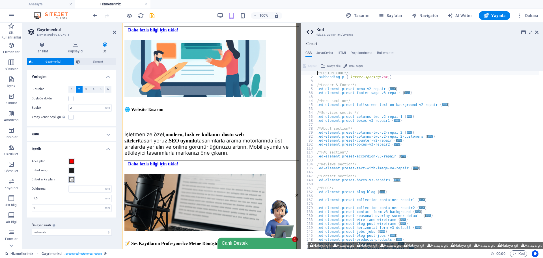
click at [73, 182] on button "Etiket arka planı" at bounding box center [71, 179] width 6 height 6
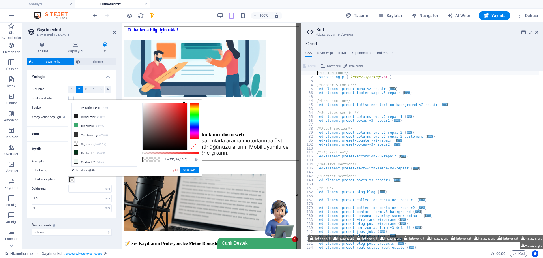
drag, startPoint x: 167, startPoint y: 135, endPoint x: 184, endPoint y: 101, distance: 38.3
click at [184, 101] on div "rgba(255, 16, 16, 0) Desteklenen biçimler #0852ed rgb(8, 82, 237) rgba(8, 82, 2…" at bounding box center [170, 179] width 63 height 159
type input "#ff1010"
drag, startPoint x: 142, startPoint y: 153, endPoint x: 82, endPoint y: 143, distance: 61.0
click at [227, 155] on body "HANSOLVE [PERSON_NAME] Sik Kullanilanlar Elementler Sütunlar İçerik Kutular Ako…" at bounding box center [271, 129] width 543 height 258
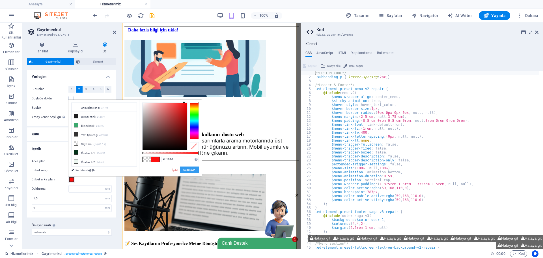
click at [189, 168] on button "Uygulayın" at bounding box center [189, 169] width 19 height 7
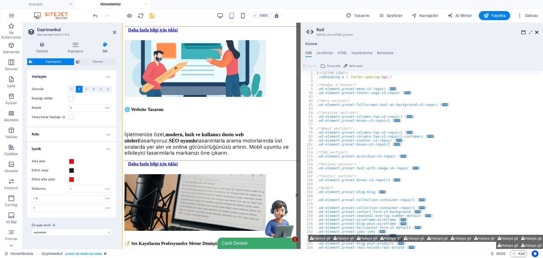
click at [538, 34] on icon at bounding box center [536, 32] width 3 height 5
click at [537, 34] on icon at bounding box center [536, 32] width 3 height 5
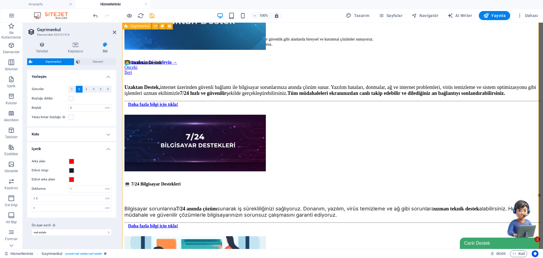
scroll to position [244, 0]
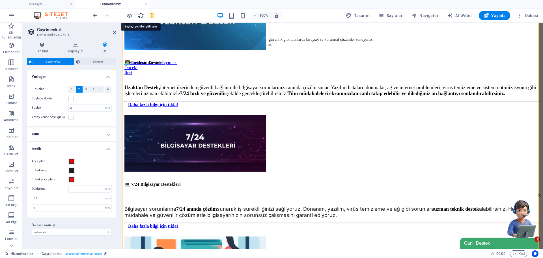
click at [141, 17] on icon "reload" at bounding box center [141, 15] width 7 height 7
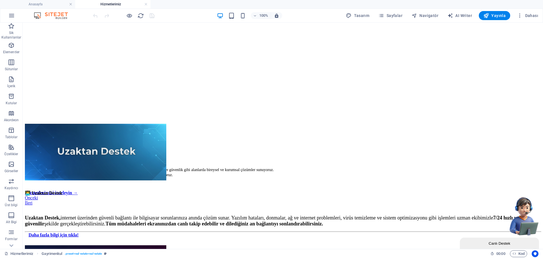
scroll to position [0, 0]
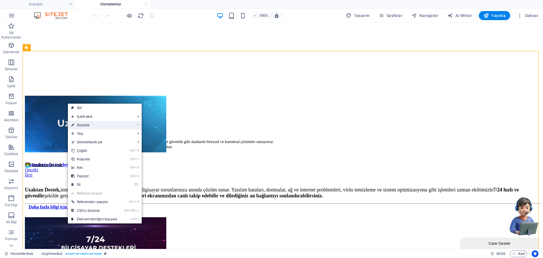
click at [82, 124] on link "⏎ Düzenle" at bounding box center [94, 125] width 53 height 8
select select "68c29dfcb5b8243c870f3698"
select select "createdAt_DESC"
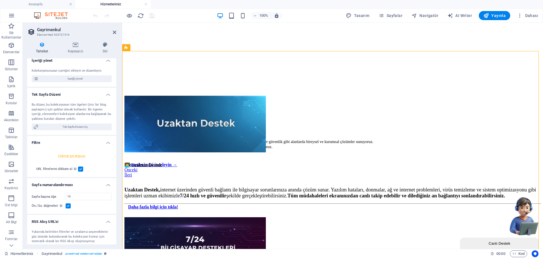
scroll to position [72, 0]
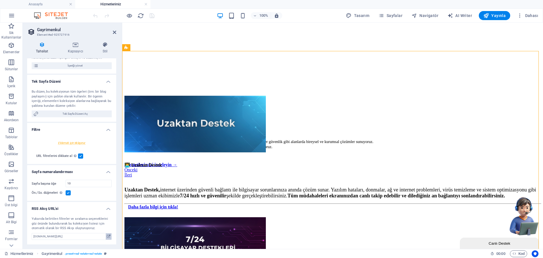
click at [108, 238] on icon at bounding box center [108, 236] width 3 height 6
click at [55, 238] on input "[DOMAIN_NAME][URL]" at bounding box center [72, 236] width 80 height 7
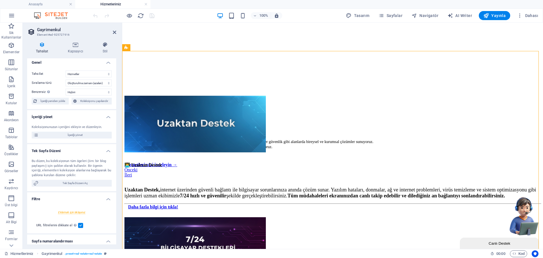
scroll to position [0, 0]
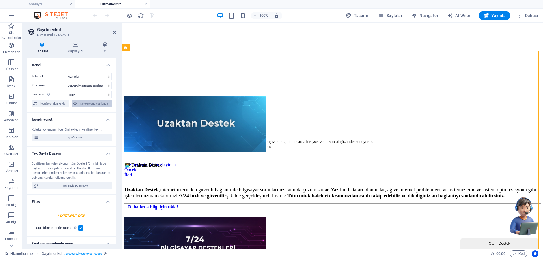
click at [80, 105] on span "Koleksiyonu yapılandır" at bounding box center [94, 103] width 32 height 7
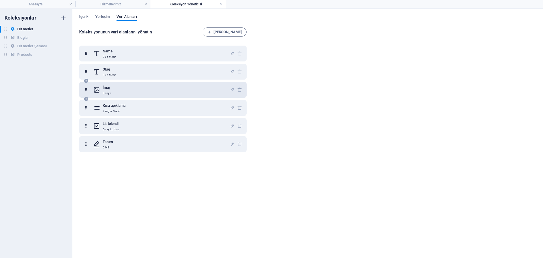
click at [115, 94] on div "İmaj Dosya" at bounding box center [161, 89] width 137 height 11
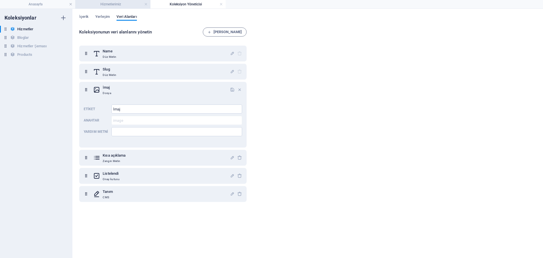
click at [123, 5] on h4 "Hizmetlerimiz" at bounding box center [112, 4] width 75 height 6
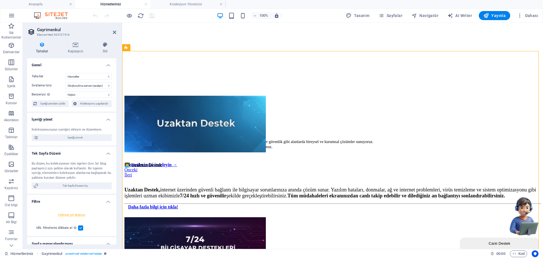
drag, startPoint x: 221, startPoint y: 3, endPoint x: 218, endPoint y: 3, distance: 3.1
click at [221, 3] on link at bounding box center [221, 4] width 3 height 5
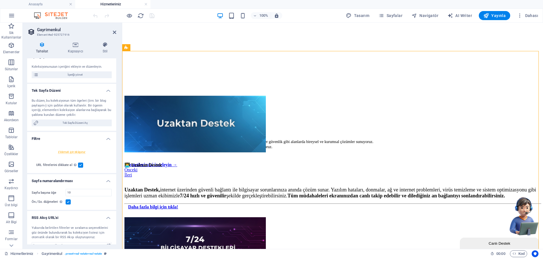
scroll to position [72, 0]
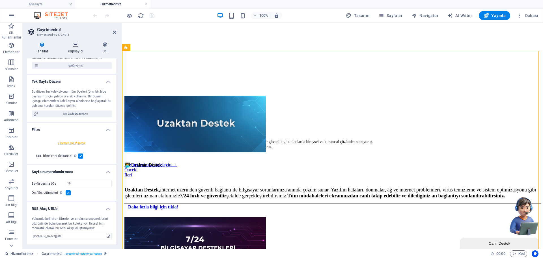
click at [72, 46] on icon at bounding box center [75, 45] width 33 height 6
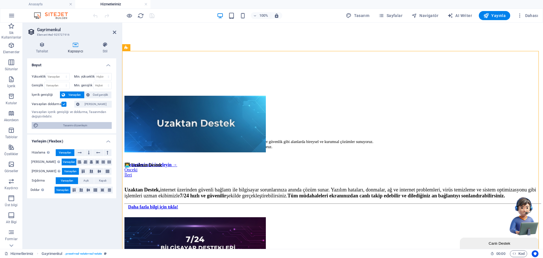
click at [88, 126] on span "Tasarımı düzenleyin" at bounding box center [75, 125] width 70 height 7
select select "rem"
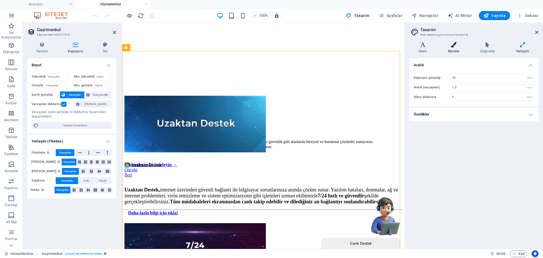
click at [449, 46] on icon at bounding box center [454, 45] width 30 height 6
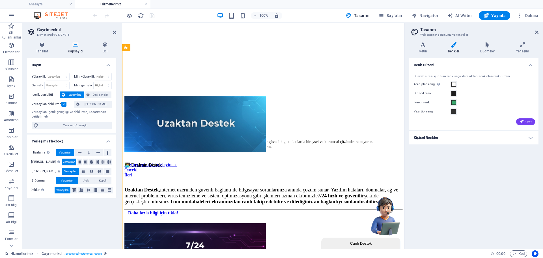
click at [471, 132] on h4 "Kişisel Renkler" at bounding box center [473, 138] width 129 height 14
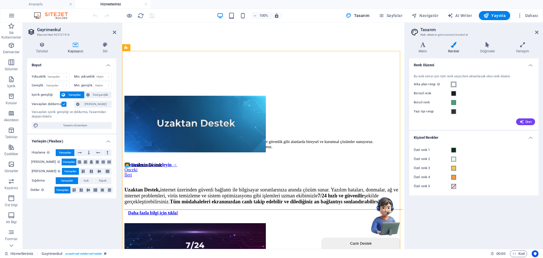
click at [451, 87] on button "Arka plan [PERSON_NAME] başka arka planlar tarafından kapsanmıyorsa görünür." at bounding box center [454, 84] width 6 height 6
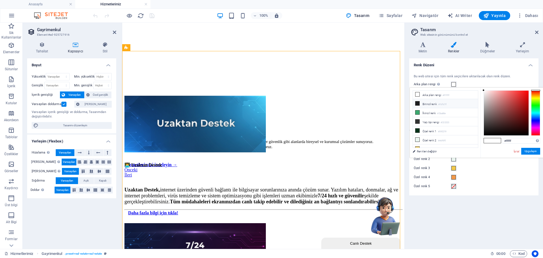
scroll to position [0, 0]
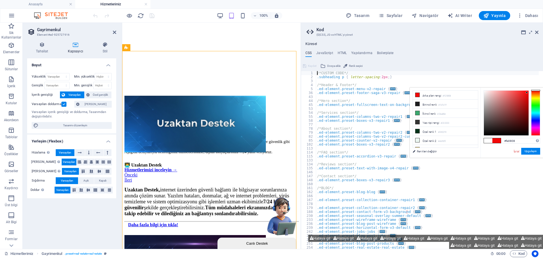
type input "#fa0808"
drag, startPoint x: 511, startPoint y: 95, endPoint x: 527, endPoint y: 91, distance: 16.8
click at [527, 91] on div at bounding box center [506, 113] width 45 height 45
click at [533, 148] on button "Uygulayın" at bounding box center [530, 151] width 19 height 7
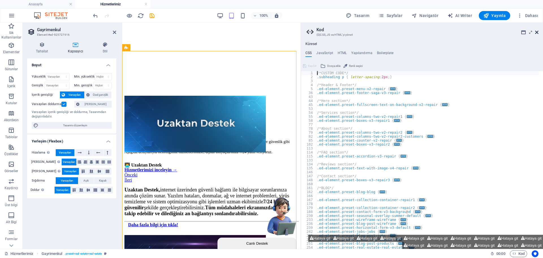
click at [538, 32] on icon at bounding box center [536, 32] width 3 height 5
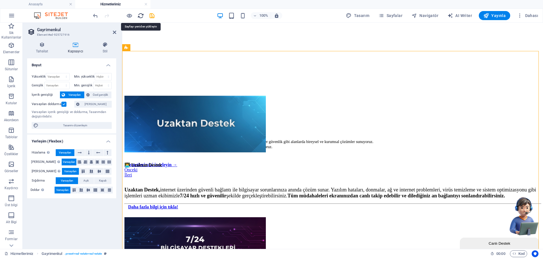
click at [141, 14] on icon "reload" at bounding box center [141, 15] width 7 height 7
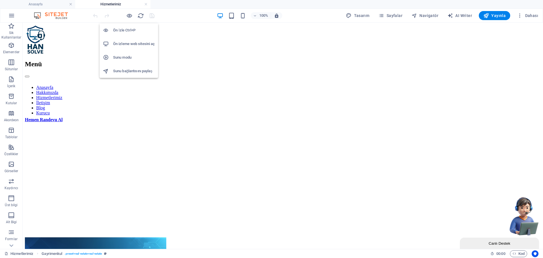
click at [140, 72] on h6 "Sunu bağlantısını paylaş" at bounding box center [134, 71] width 42 height 7
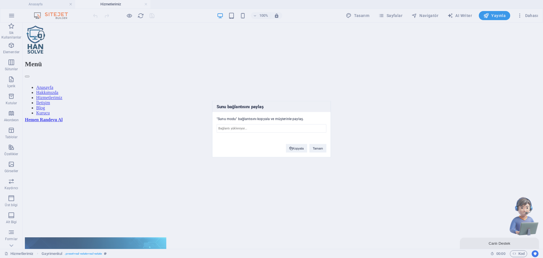
type input "[URL][DOMAIN_NAME]"
click at [302, 148] on button "Kopyala" at bounding box center [296, 148] width 21 height 8
click at [324, 150] on button "Tamam" at bounding box center [318, 148] width 17 height 8
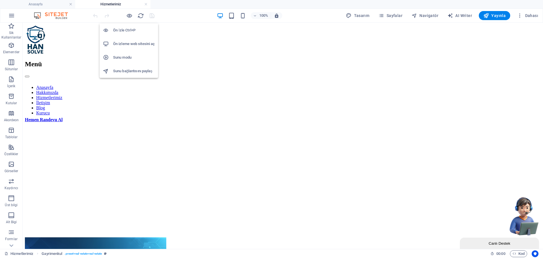
click at [134, 53] on li "Sunu modu" at bounding box center [129, 58] width 59 height 14
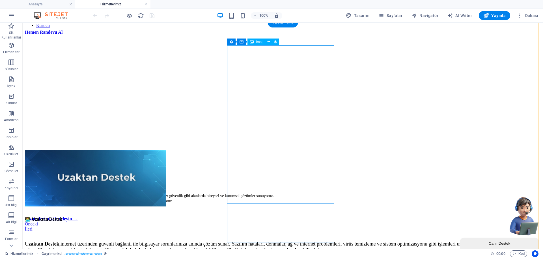
scroll to position [170, 0]
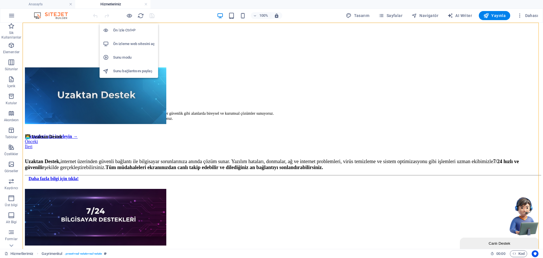
click at [130, 47] on li "Ön izleme web sitesini aç" at bounding box center [129, 44] width 59 height 14
click at [134, 33] on h6 "Ön İzle Ctrl+P" at bounding box center [134, 30] width 42 height 7
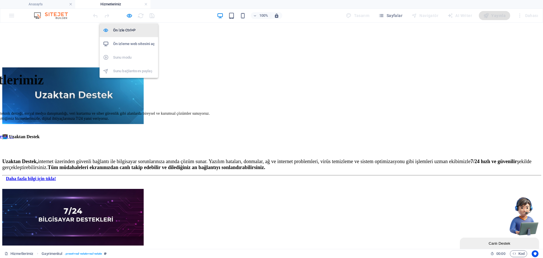
click at [134, 33] on h6 "Ön İzle Ctrl+P" at bounding box center [134, 30] width 42 height 7
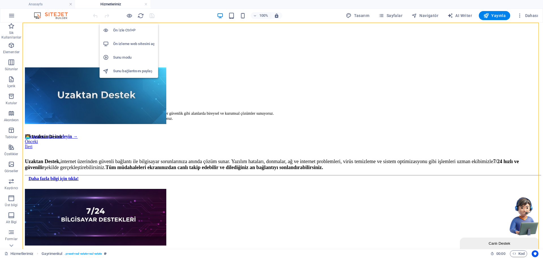
click at [118, 32] on h6 "Ön İzle Ctrl+P" at bounding box center [134, 30] width 42 height 7
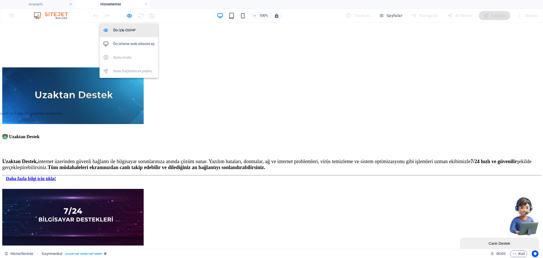
click at [118, 32] on h6 "Ön İzle Ctrl+P" at bounding box center [134, 30] width 42 height 7
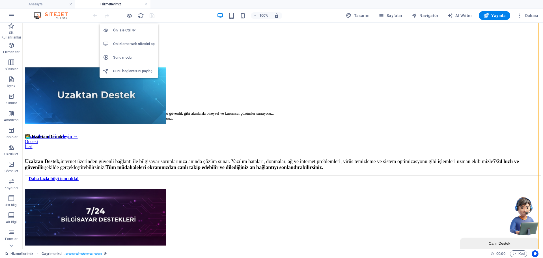
click at [118, 32] on h6 "Ön İzle Ctrl+P" at bounding box center [134, 30] width 42 height 7
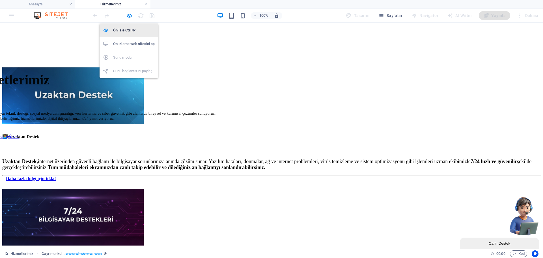
click at [118, 32] on h6 "Ön İzle Ctrl+P" at bounding box center [134, 30] width 42 height 7
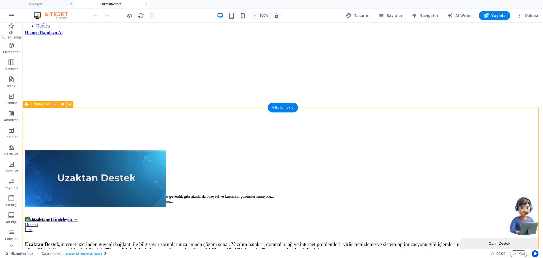
scroll to position [85, 0]
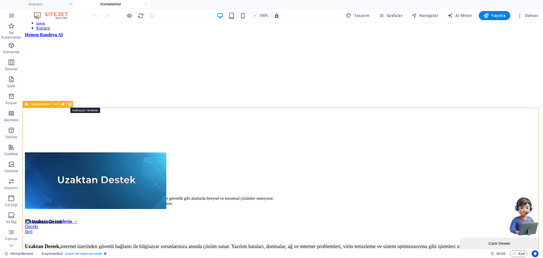
click at [68, 104] on button at bounding box center [69, 104] width 7 height 7
select select "68c29dfcb5b8243c870f3698"
select select "createdAt_DESC"
select select "rem"
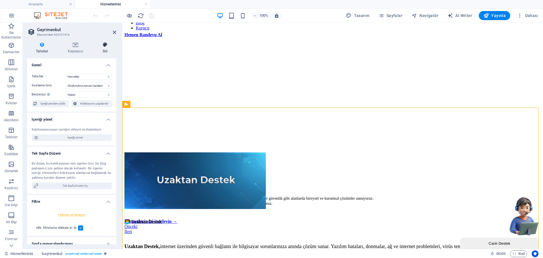
click at [108, 47] on icon at bounding box center [105, 45] width 22 height 6
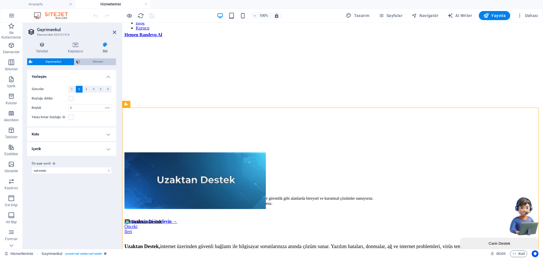
click at [102, 61] on span "Element" at bounding box center [98, 61] width 33 height 7
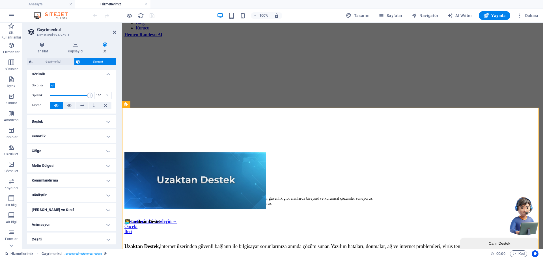
scroll to position [4, 0]
click at [53, 205] on h4 "[PERSON_NAME] ve Sınıf" at bounding box center [71, 208] width 89 height 14
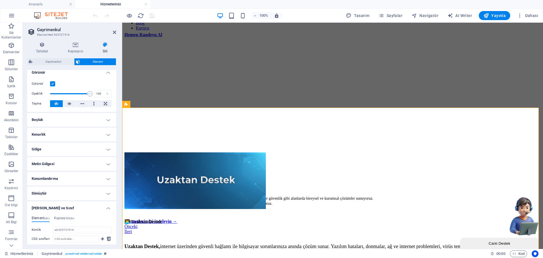
click at [53, 205] on h4 "[PERSON_NAME] ve Sınıf" at bounding box center [71, 206] width 89 height 10
click at [54, 193] on h4 "Dönüştür" at bounding box center [71, 193] width 89 height 14
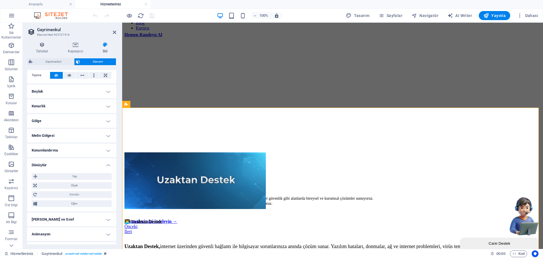
click at [56, 161] on h4 "Dönüştür" at bounding box center [71, 163] width 89 height 10
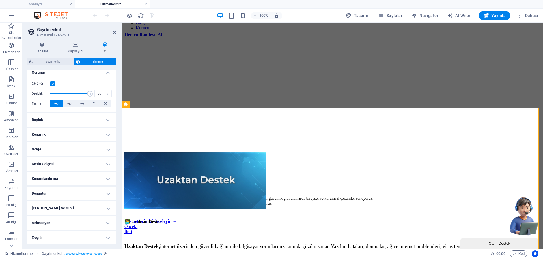
click at [52, 177] on h4 "Konumlandırma" at bounding box center [71, 179] width 89 height 14
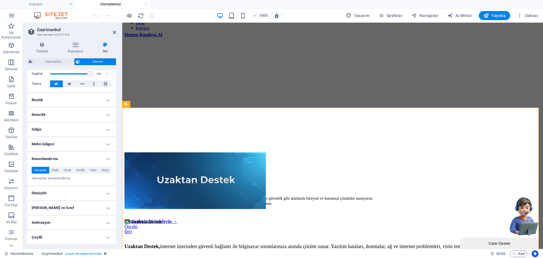
click at [57, 146] on h4 "Metin Gölgesi" at bounding box center [71, 144] width 89 height 14
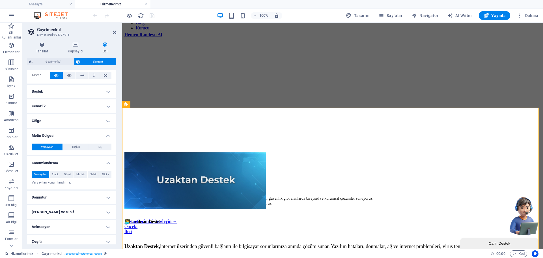
click at [58, 117] on h4 "Gölge" at bounding box center [71, 121] width 89 height 14
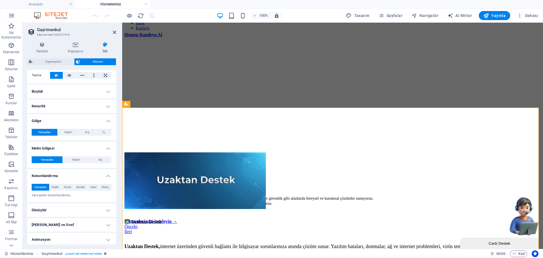
click at [65, 103] on h4 "Kenarlık" at bounding box center [71, 106] width 89 height 14
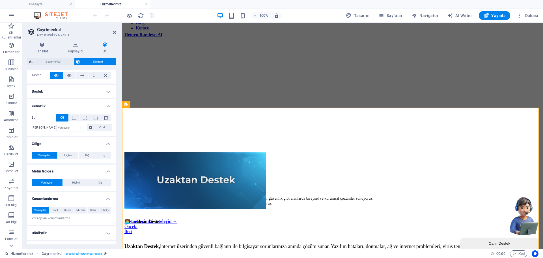
click at [63, 90] on h4 "Boşluk" at bounding box center [71, 92] width 89 height 14
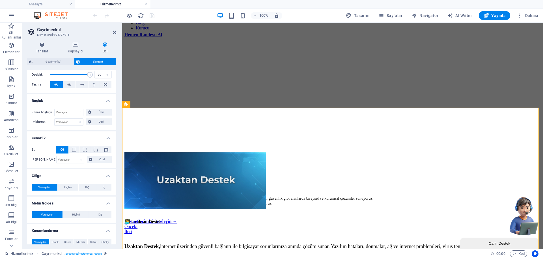
scroll to position [0, 0]
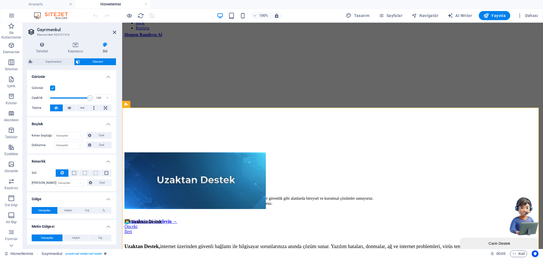
click at [61, 65] on div "Gayrimenkul Element" at bounding box center [71, 61] width 89 height 7
click at [61, 64] on span "Gayrimenkul" at bounding box center [53, 61] width 38 height 7
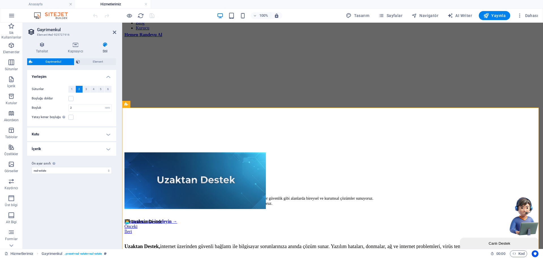
click at [53, 132] on h4 "Kutu" at bounding box center [71, 134] width 89 height 14
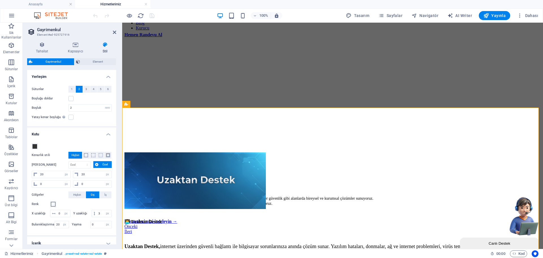
click at [53, 132] on h4 "Kutu" at bounding box center [71, 132] width 89 height 10
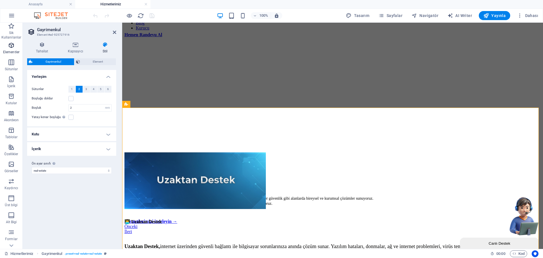
click at [16, 48] on span "Elementler" at bounding box center [11, 49] width 23 height 14
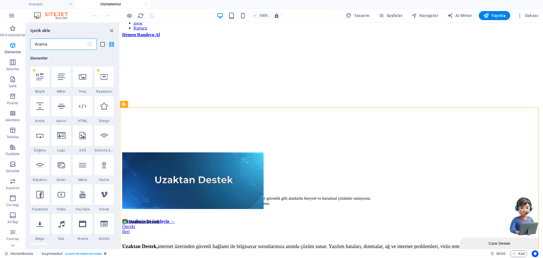
scroll to position [60, 0]
click at [109, 31] on icon "close panel" at bounding box center [111, 30] width 7 height 7
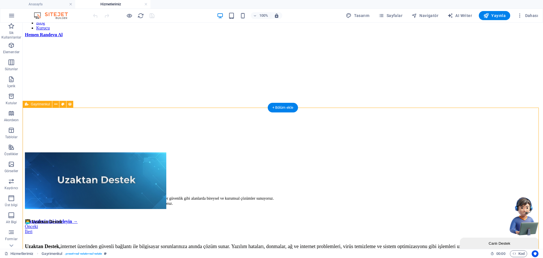
click at [53, 102] on button at bounding box center [55, 104] width 7 height 7
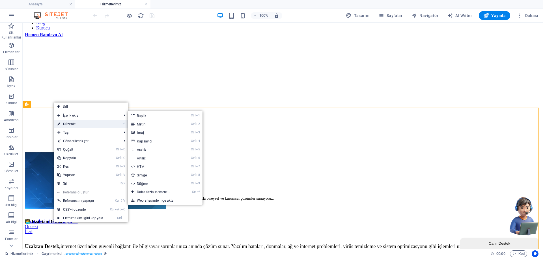
click at [68, 124] on link "⏎ Düzenle" at bounding box center [80, 124] width 53 height 8
select select "rem"
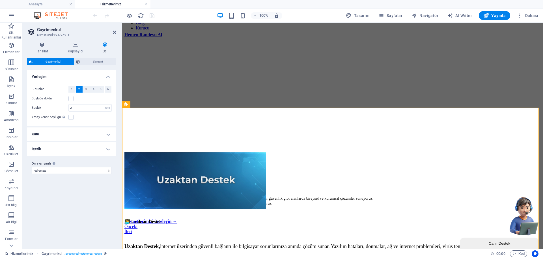
click at [48, 31] on h2 "Gayrimenkul" at bounding box center [76, 29] width 79 height 5
drag, startPoint x: 53, startPoint y: 30, endPoint x: 79, endPoint y: 36, distance: 26.4
click at [68, 33] on header "Gayrimenkul Element #ed-925727916" at bounding box center [71, 30] width 89 height 15
click at [14, 18] on icon "button" at bounding box center [11, 15] width 7 height 7
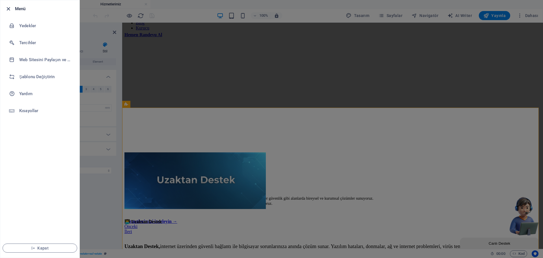
click at [8, 8] on icon "button" at bounding box center [8, 9] width 7 height 7
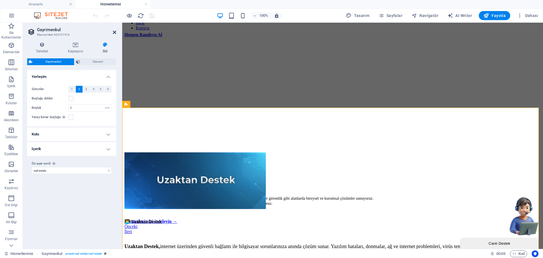
click at [114, 34] on icon at bounding box center [114, 32] width 3 height 5
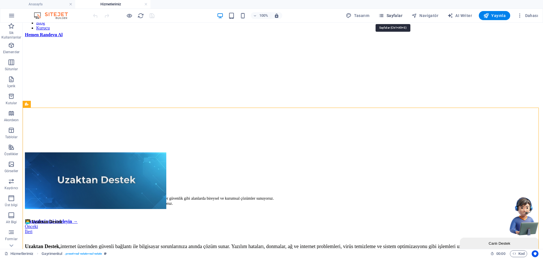
click at [388, 14] on span "Sayfalar" at bounding box center [391, 16] width 24 height 6
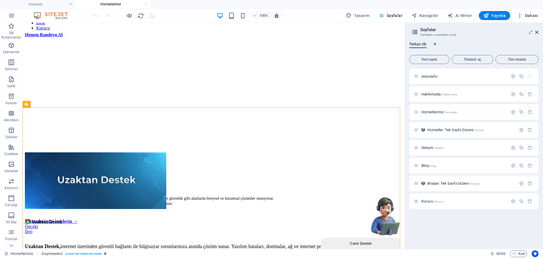
click at [530, 18] on span "Dahası" at bounding box center [527, 16] width 21 height 6
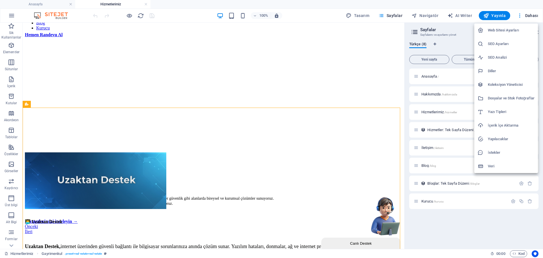
click at [504, 83] on h6 "Koleksiyon Yöneticisi" at bounding box center [511, 84] width 47 height 7
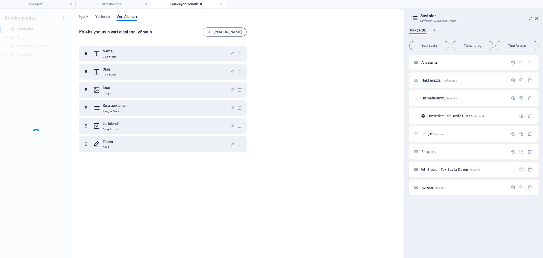
scroll to position [0, 0]
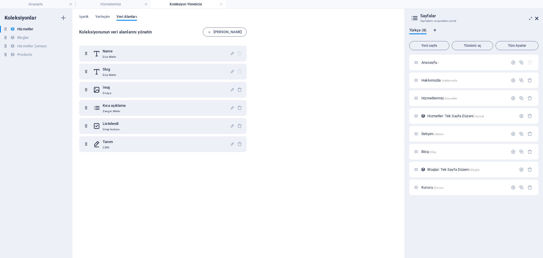
click at [536, 16] on icon at bounding box center [536, 18] width 3 height 5
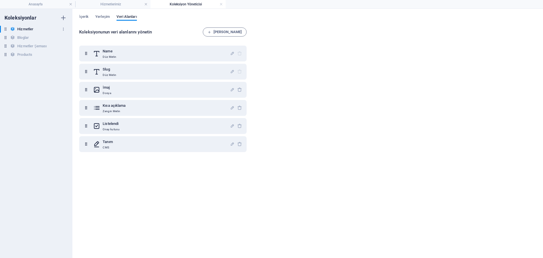
click at [5, 31] on icon at bounding box center [5, 29] width 5 height 5
click at [63, 27] on button "button" at bounding box center [63, 29] width 7 height 9
click at [63, 37] on h6 "Tekrar Adlandır" at bounding box center [68, 40] width 25 height 7
click at [131, 36] on div "Koleksiyonunun veri alanlarını yönetin [PERSON_NAME] Name Düz [PERSON_NAME] Düz…" at bounding box center [164, 139] width 170 height 225
click at [231, 55] on icon "button" at bounding box center [232, 53] width 5 height 5
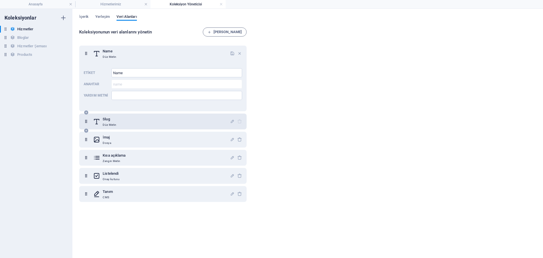
click at [209, 120] on div "Slug Düz Metin" at bounding box center [161, 121] width 137 height 11
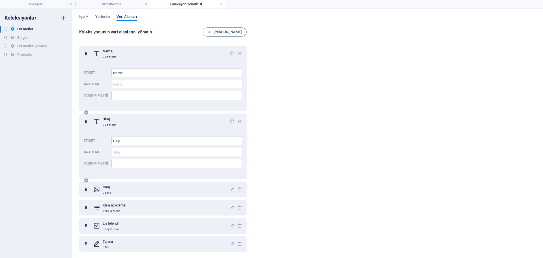
scroll to position [1, 0]
click at [122, 199] on div "Kısa açıklama Zengin Metin" at bounding box center [162, 207] width 167 height 16
click at [127, 194] on div "İmaj Dosya" at bounding box center [161, 188] width 137 height 11
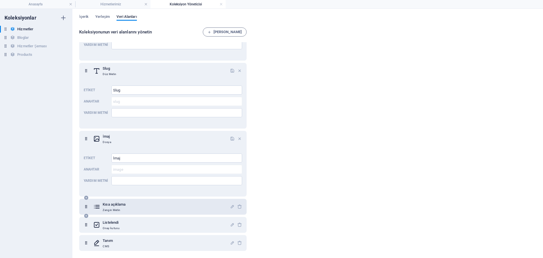
click at [126, 203] on h6 "Kısa açıklama" at bounding box center [114, 204] width 23 height 7
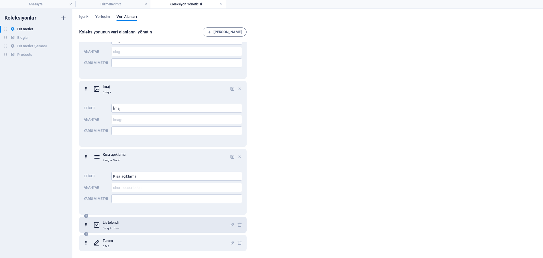
click at [115, 224] on h6 "Listelendi" at bounding box center [111, 222] width 17 height 7
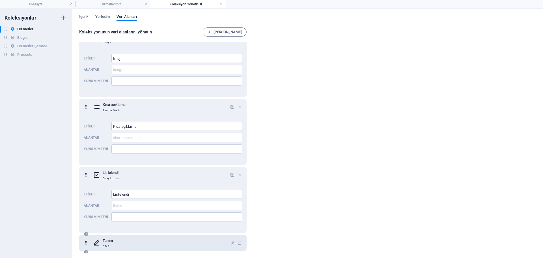
click at [106, 244] on p "CMS" at bounding box center [108, 246] width 10 height 5
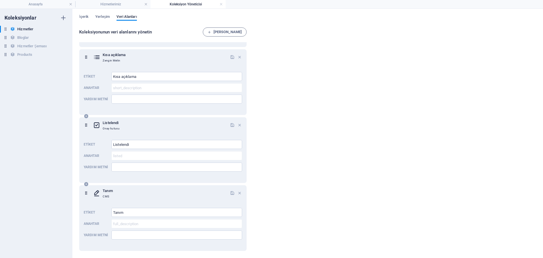
scroll to position [200, 0]
click at [97, 16] on span "Yerleşim" at bounding box center [102, 17] width 14 height 8
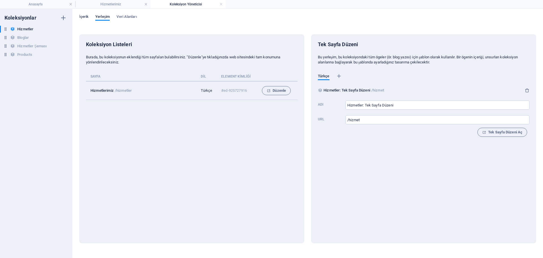
click at [86, 18] on span "İçerik" at bounding box center [83, 17] width 9 height 8
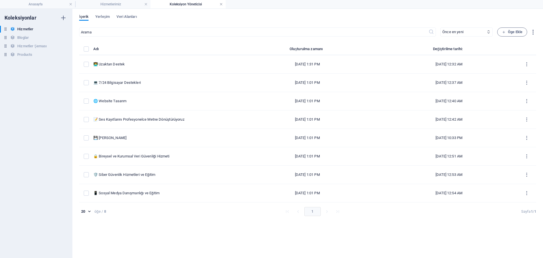
click at [221, 4] on link at bounding box center [221, 4] width 3 height 5
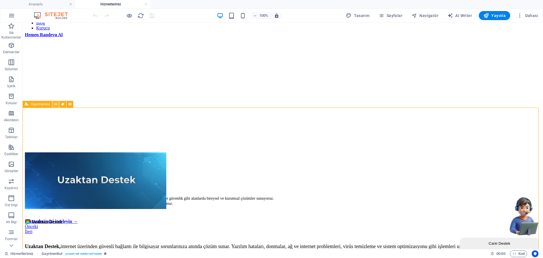
click at [54, 105] on icon at bounding box center [55, 104] width 3 height 6
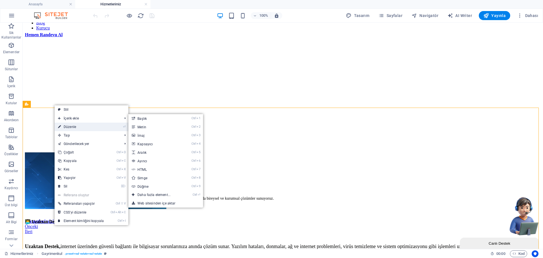
click at [72, 126] on link "⏎ Düzenle" at bounding box center [81, 127] width 53 height 8
select select "rem"
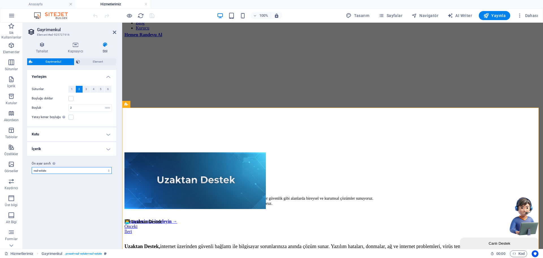
click at [82, 170] on select "real-estate Ön [PERSON_NAME] sınıfı ekle" at bounding box center [72, 170] width 80 height 7
click at [73, 53] on h4 "Kapsayıcı" at bounding box center [76, 48] width 35 height 12
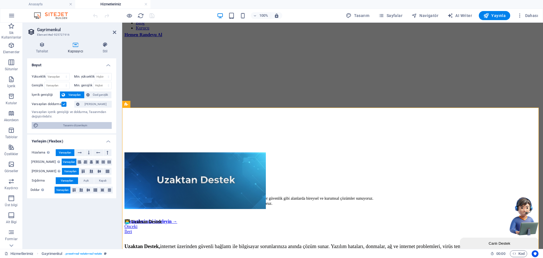
click at [82, 123] on span "Tasarımı düzenleyin" at bounding box center [75, 125] width 70 height 7
select select "rem"
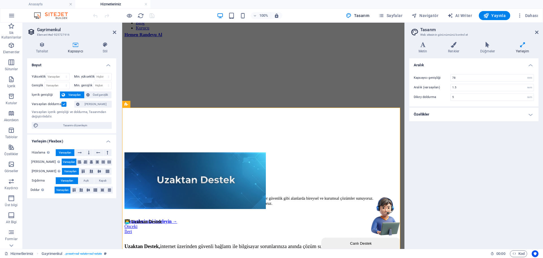
click at [494, 115] on h4 "Özellikler" at bounding box center [473, 115] width 129 height 14
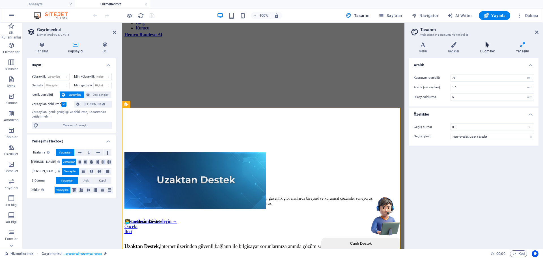
click at [490, 50] on h4 "Düğmeler" at bounding box center [489, 48] width 36 height 12
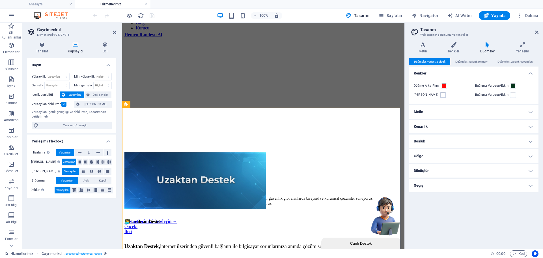
click at [441, 93] on span at bounding box center [443, 95] width 5 height 5
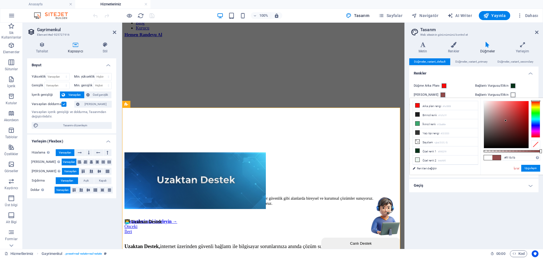
type input "#f11a1a"
drag, startPoint x: 505, startPoint y: 121, endPoint x: 524, endPoint y: 103, distance: 25.6
click at [524, 103] on div at bounding box center [506, 124] width 45 height 47
click at [530, 169] on button "Uygulayın" at bounding box center [530, 168] width 19 height 7
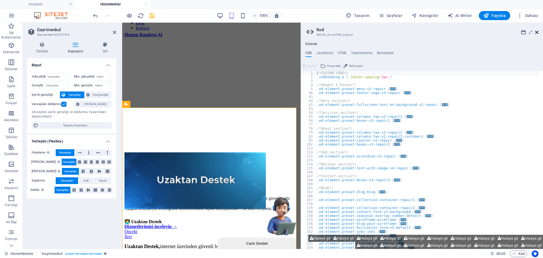
click at [536, 33] on icon at bounding box center [536, 32] width 3 height 5
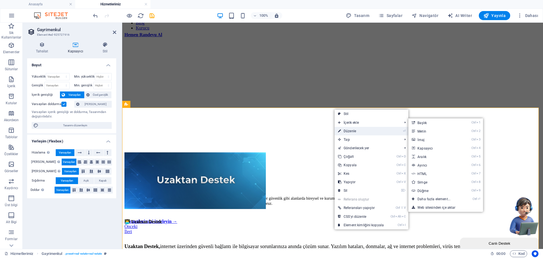
click at [349, 131] on link "⏎ Düzenle" at bounding box center [361, 131] width 53 height 8
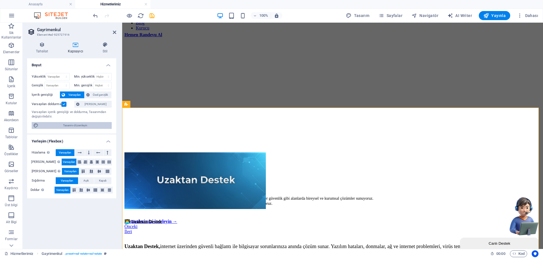
click at [86, 124] on span "Tasarımı düzenleyin" at bounding box center [75, 125] width 70 height 7
select select "rem"
select select "ease-in-out"
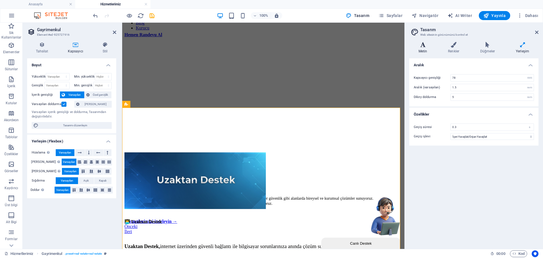
click at [428, 49] on h4 "Metin" at bounding box center [423, 48] width 29 height 12
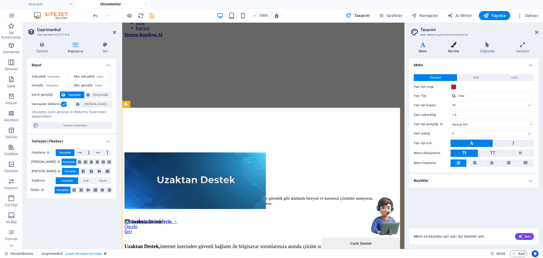
click at [454, 48] on h4 "Renkler" at bounding box center [455, 48] width 32 height 12
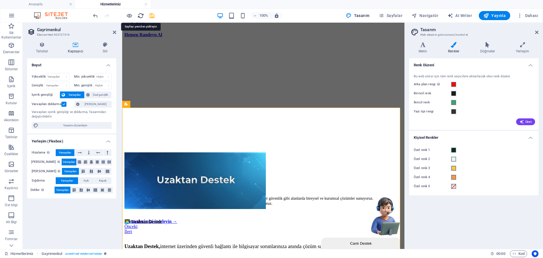
click at [143, 17] on icon "reload" at bounding box center [141, 15] width 7 height 7
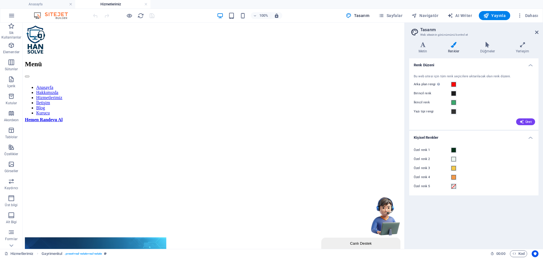
scroll to position [0, 0]
click at [540, 31] on aside "Tasarım Web sitesinin görünümünü kontrol et Varyantlar Metin Renkler Düğmeler Y…" at bounding box center [474, 136] width 139 height 226
click at [537, 33] on icon at bounding box center [536, 32] width 3 height 5
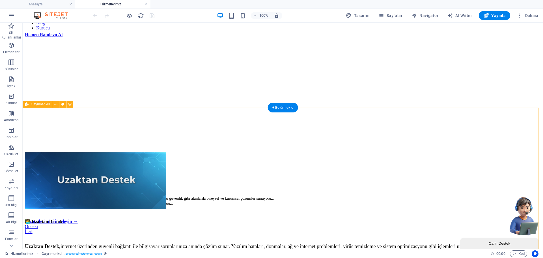
scroll to position [113, 0]
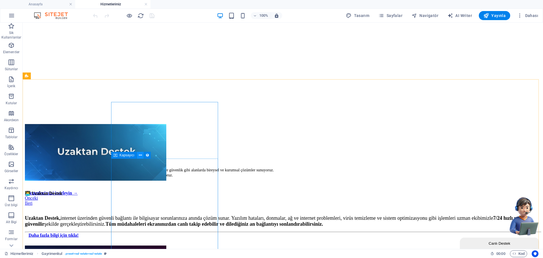
click at [139, 156] on icon at bounding box center [140, 155] width 3 height 6
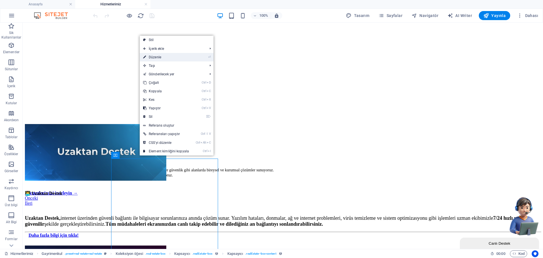
drag, startPoint x: 181, startPoint y: 56, endPoint x: 32, endPoint y: 47, distance: 149.4
click at [181, 56] on link "⏎ Düzenle" at bounding box center [166, 57] width 53 height 8
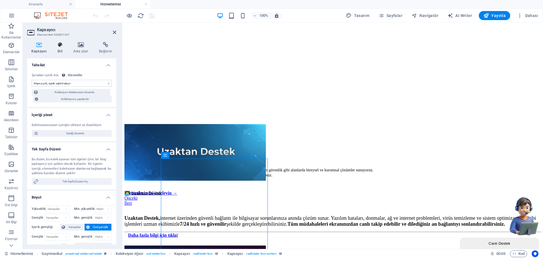
click at [63, 49] on h4 "Stil" at bounding box center [61, 48] width 16 height 12
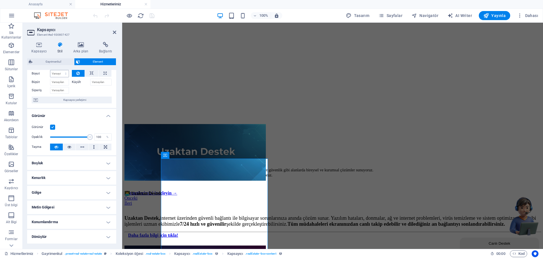
scroll to position [28, 0]
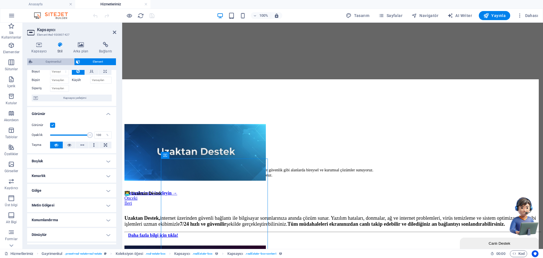
click at [55, 60] on span "Gayrimenkul" at bounding box center [53, 61] width 38 height 7
select select "rem"
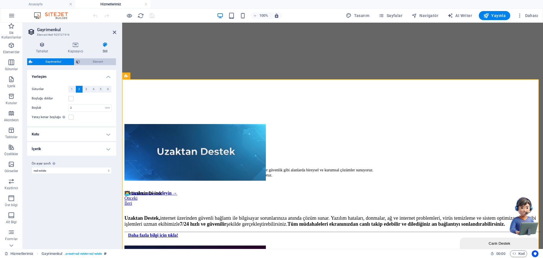
click at [82, 63] on span "Element" at bounding box center [98, 61] width 33 height 7
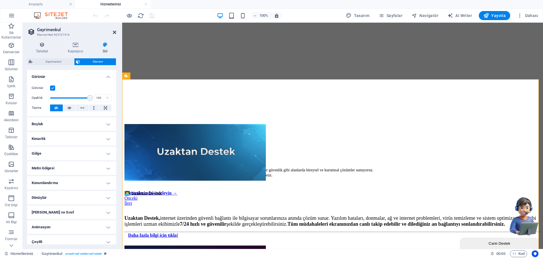
drag, startPoint x: 114, startPoint y: 33, endPoint x: 92, endPoint y: 12, distance: 30.5
click at [114, 33] on icon at bounding box center [114, 32] width 3 height 5
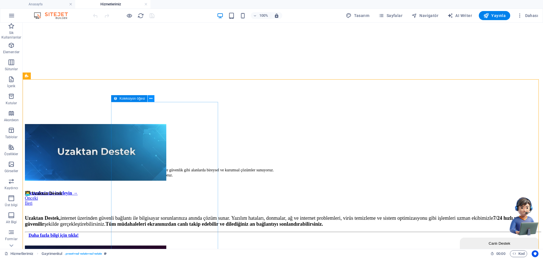
click at [149, 98] on button at bounding box center [151, 98] width 7 height 7
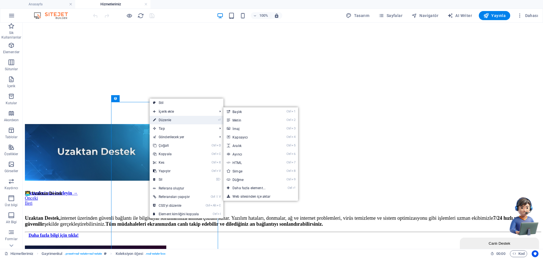
drag, startPoint x: 162, startPoint y: 117, endPoint x: 31, endPoint y: 95, distance: 132.3
click at [162, 117] on link "⏎ Düzenle" at bounding box center [176, 120] width 53 height 8
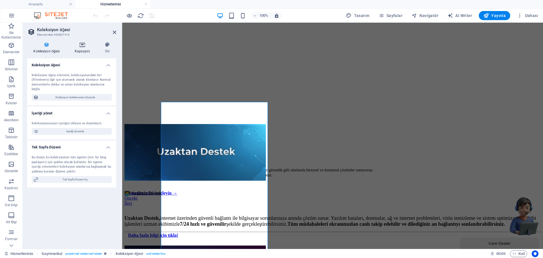
click at [79, 45] on icon at bounding box center [82, 45] width 28 height 6
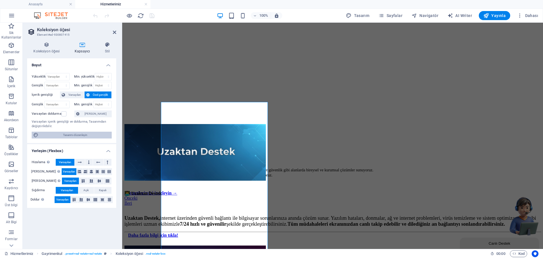
click at [79, 135] on span "Tasarımı düzenleyin" at bounding box center [75, 135] width 70 height 7
select select "rem"
select select "ease-in-out"
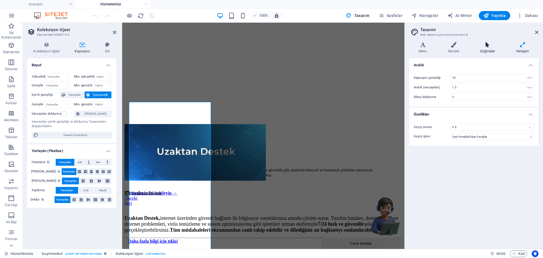
click at [482, 45] on icon at bounding box center [487, 45] width 33 height 6
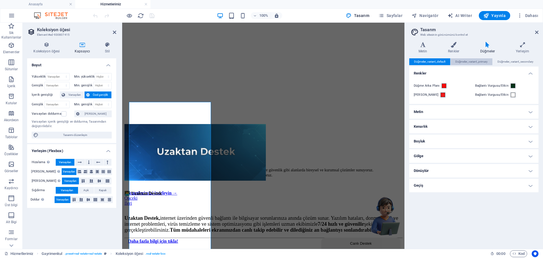
click at [461, 61] on span "Düğmeler_variant_primary" at bounding box center [472, 61] width 33 height 7
click at [424, 59] on span "Düğmeler_variant_default" at bounding box center [430, 61] width 32 height 7
click at [450, 47] on icon at bounding box center [454, 45] width 30 height 6
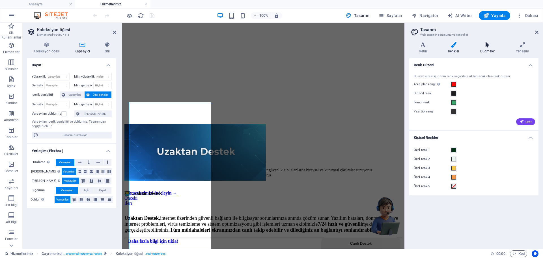
click at [483, 44] on icon at bounding box center [487, 45] width 33 height 6
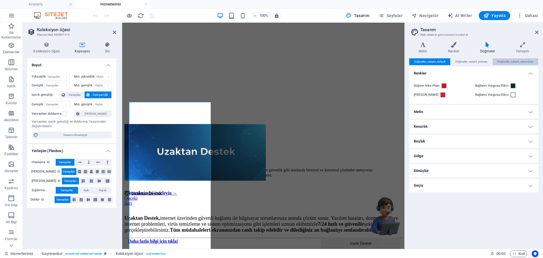
click at [502, 61] on span "Düğmeler_variant_secondary" at bounding box center [516, 61] width 36 height 7
click at [485, 58] on span "Düğmeler_variant_primary" at bounding box center [472, 61] width 33 height 7
click at [428, 59] on span "Düğmeler_variant_default" at bounding box center [430, 61] width 32 height 7
click at [511, 93] on span at bounding box center [513, 95] width 5 height 5
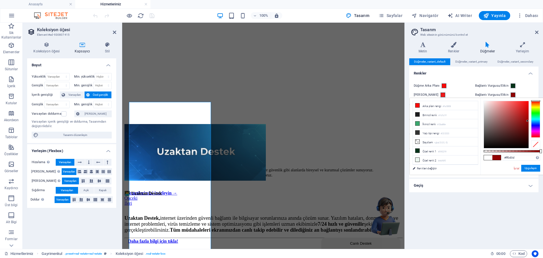
type input "#ff0f0f"
drag, startPoint x: 528, startPoint y: 121, endPoint x: 526, endPoint y: 98, distance: 23.0
click at [526, 98] on div "#ff0f0f Desteklenen biçimler #0852ed rgb(8, 82, 237) rgba(8, 82, 237, %90) hsv(…" at bounding box center [512, 177] width 63 height 159
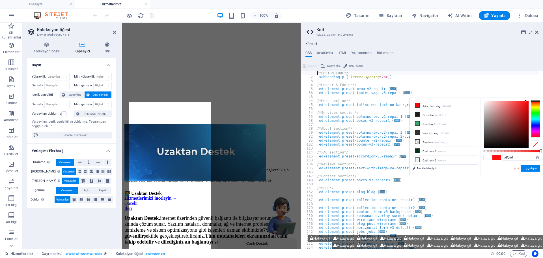
drag, startPoint x: 532, startPoint y: 169, endPoint x: 522, endPoint y: 147, distance: 23.4
click at [522, 147] on div "#ff0f0f Desteklenen biçimler #0852ed rgb(8, 82, 237) rgba(8, 82, 237, %90) hsv(…" at bounding box center [512, 177] width 63 height 159
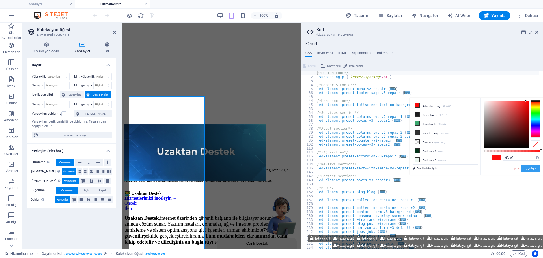
click at [532, 165] on button "Uygulayın" at bounding box center [530, 168] width 19 height 7
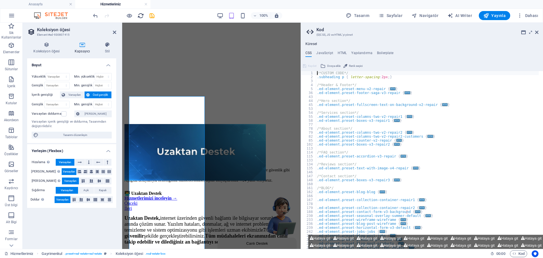
click at [139, 17] on icon "reload" at bounding box center [141, 15] width 7 height 7
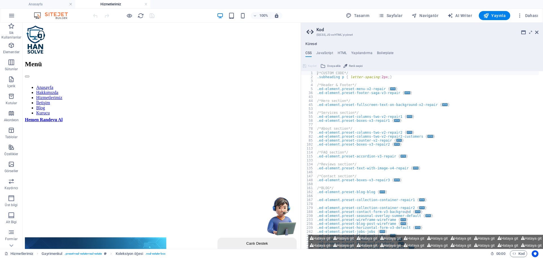
scroll to position [0, 0]
click at [538, 32] on icon at bounding box center [536, 32] width 3 height 5
